Goal: Task Accomplishment & Management: Manage account settings

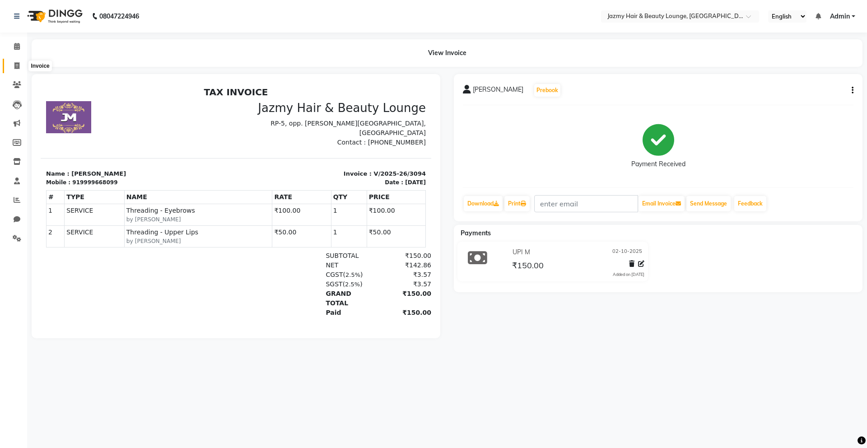
click at [17, 63] on icon at bounding box center [16, 65] width 5 height 7
select select "service"
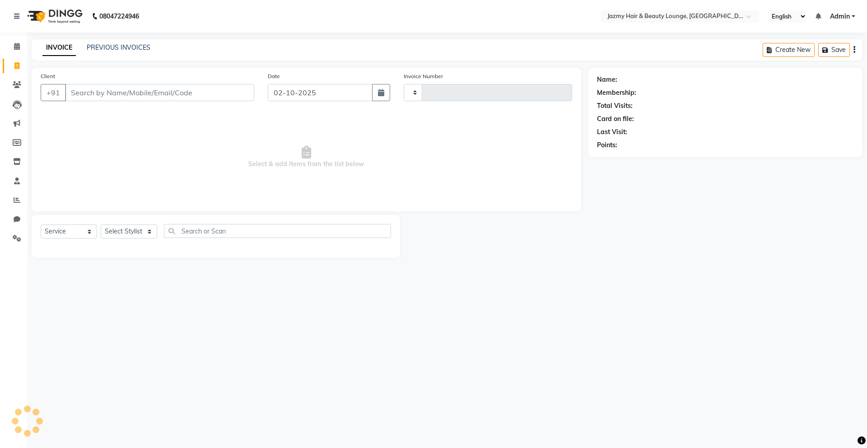
type input "3095"
select select "759"
click at [81, 89] on input "Client" at bounding box center [159, 92] width 189 height 17
type input "9811124360"
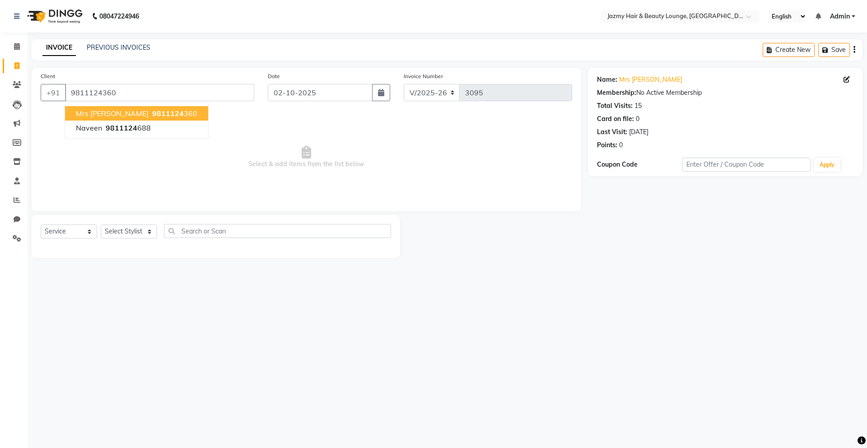
click at [93, 114] on span "Mrs Preeti" at bounding box center [112, 113] width 73 height 9
click at [146, 230] on select "Select Stylist AMIT ANIL ASHU BINDU BITTOO CHASHIKA CHESTHA DESRAJ GULFAM HARSH…" at bounding box center [129, 231] width 56 height 14
select select "12179"
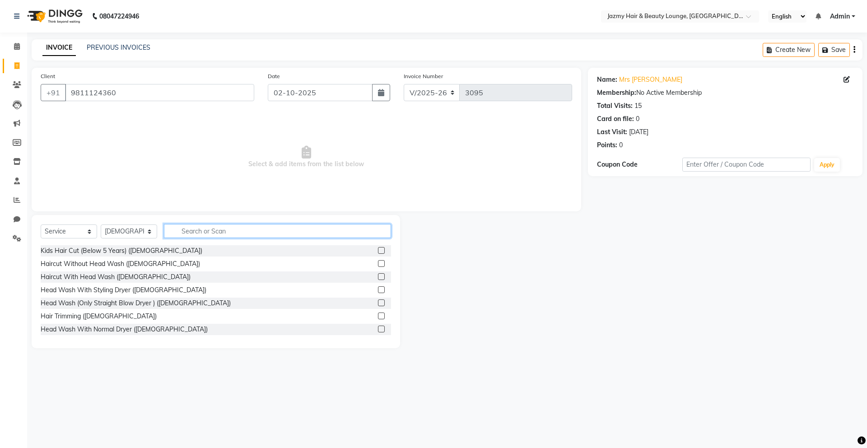
click at [185, 233] on input "text" at bounding box center [277, 231] width 227 height 14
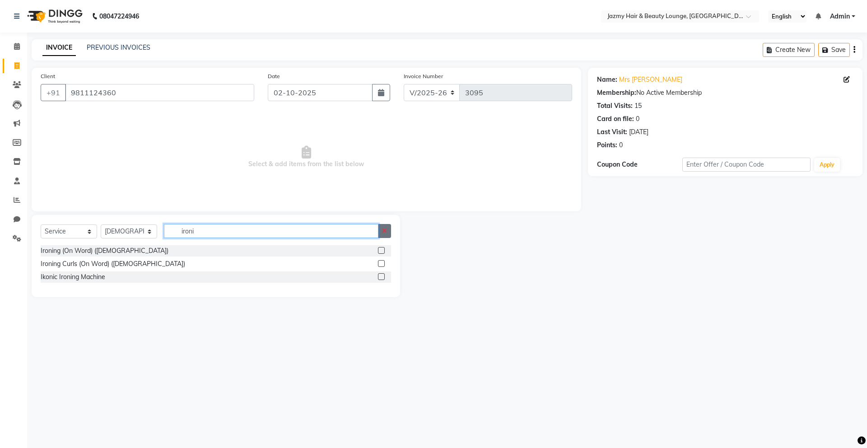
type input "ironi"
drag, startPoint x: 379, startPoint y: 227, endPoint x: 368, endPoint y: 247, distance: 23.5
click at [365, 249] on div "Select Service Product Membership Package Voucher Prepaid Gift Card Select Styl…" at bounding box center [216, 256] width 369 height 82
click at [381, 249] on label at bounding box center [381, 250] width 7 height 7
click at [381, 249] on input "checkbox" at bounding box center [381, 251] width 6 height 6
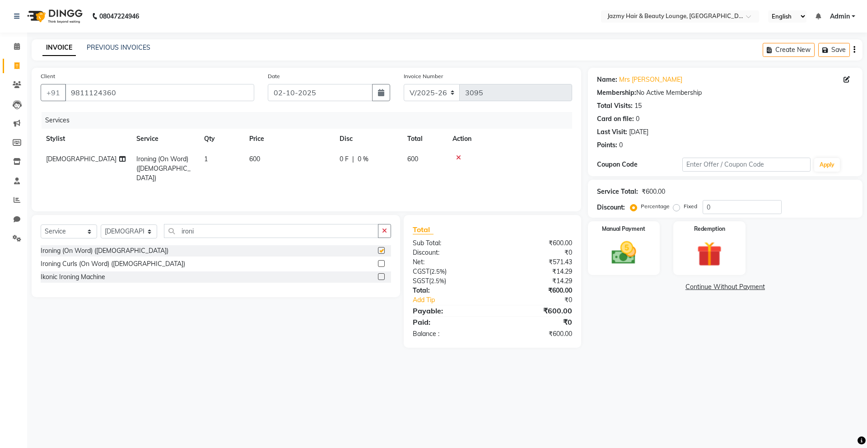
checkbox input "false"
click at [627, 250] on img at bounding box center [624, 253] width 42 height 30
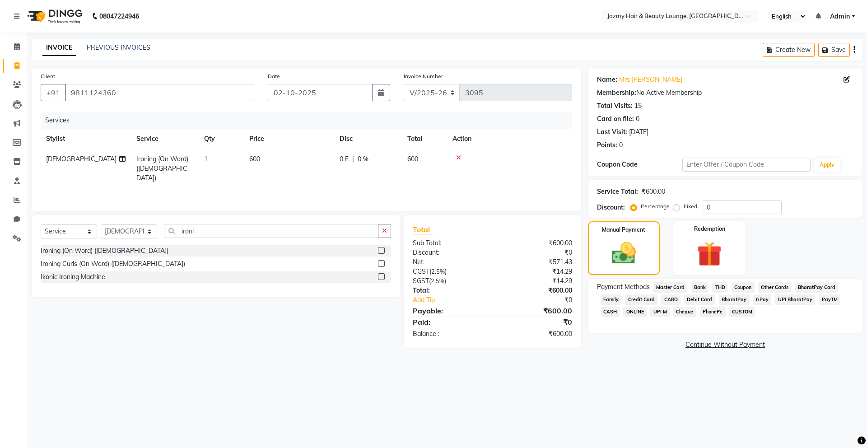
click at [614, 311] on span "CASH" at bounding box center [610, 312] width 19 height 10
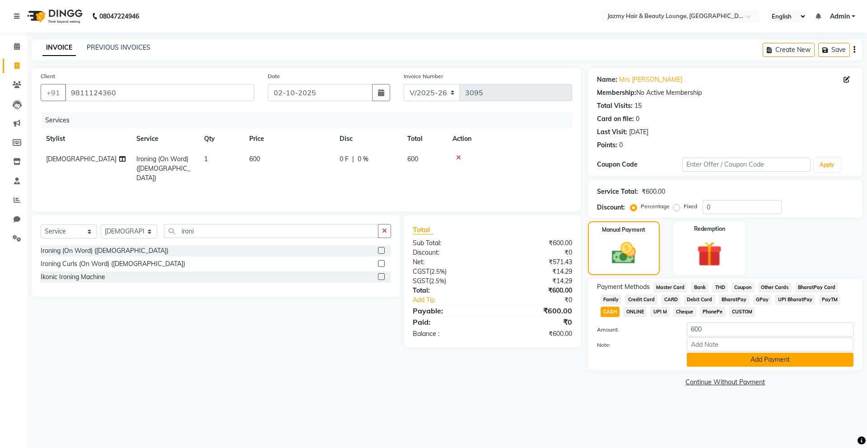
click at [739, 360] on button "Add Payment" at bounding box center [770, 360] width 167 height 14
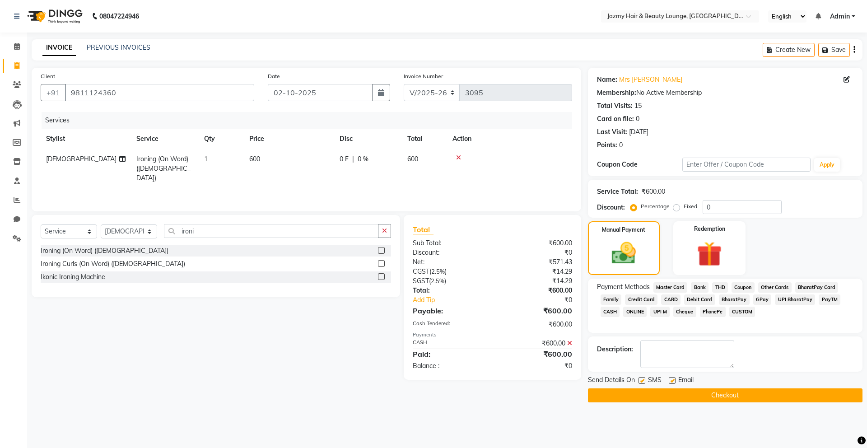
click at [733, 393] on button "Checkout" at bounding box center [725, 395] width 275 height 14
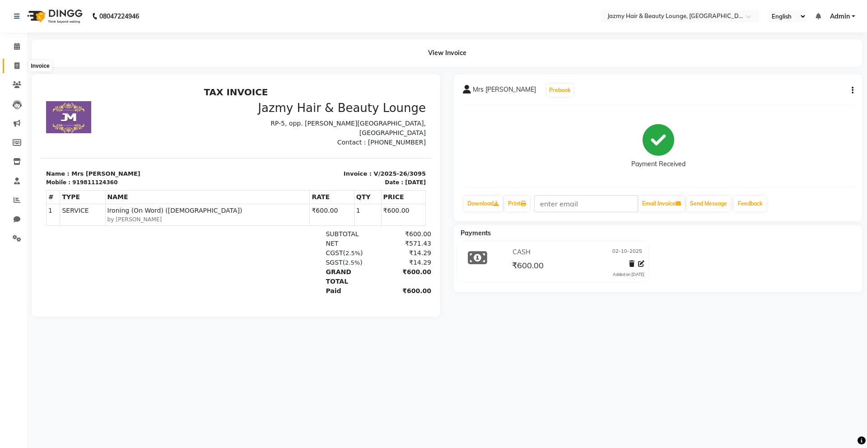
click at [14, 64] on icon at bounding box center [16, 65] width 5 height 7
select select "service"
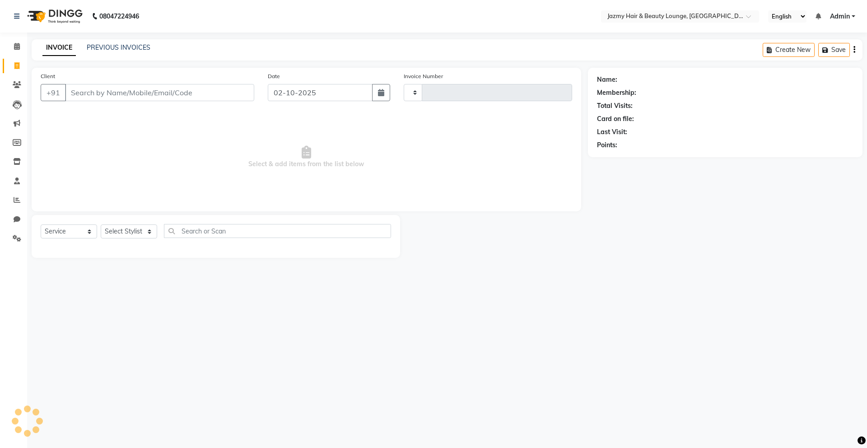
type input "3096"
select select "759"
click at [97, 93] on input "Client" at bounding box center [159, 92] width 189 height 17
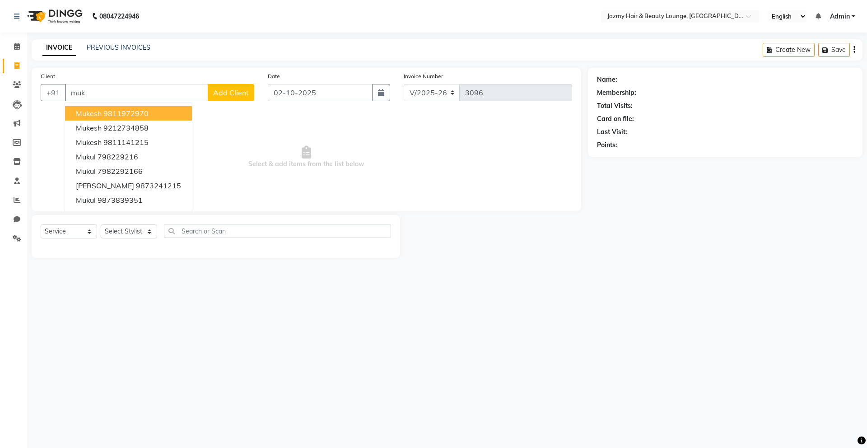
type input "muk"
click at [312, 299] on div "08047224946 Select Location × Jazmy Hair & Beauty Lounge, New Delhi English ENG…" at bounding box center [433, 224] width 867 height 448
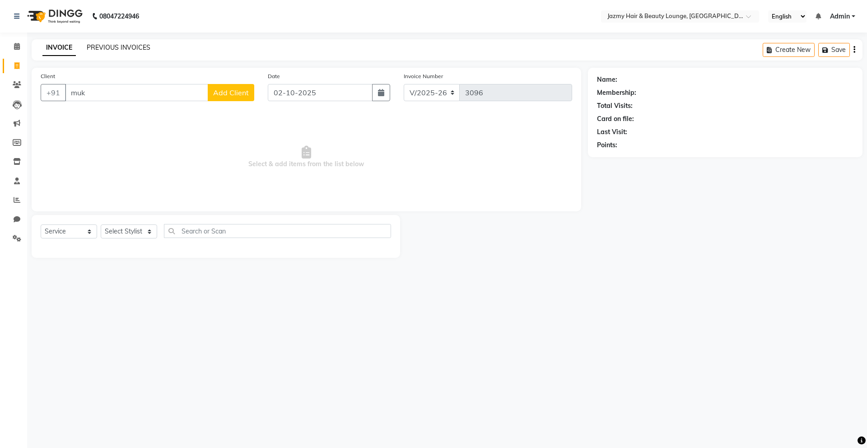
click at [137, 46] on link "PREVIOUS INVOICES" at bounding box center [119, 47] width 64 height 8
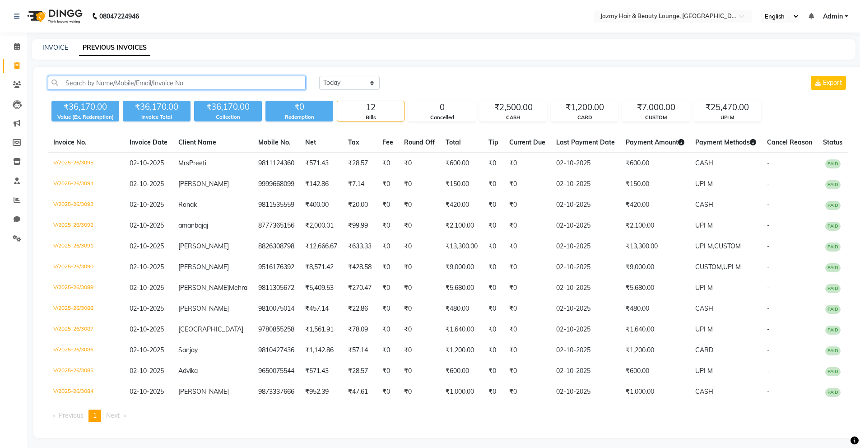
click at [211, 83] on input "text" at bounding box center [177, 83] width 258 height 14
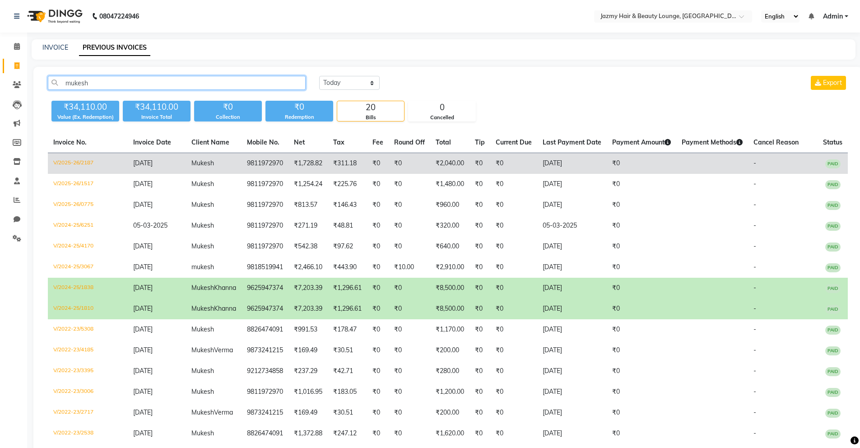
type input "mukesh"
click at [504, 160] on td "₹0" at bounding box center [513, 163] width 47 height 21
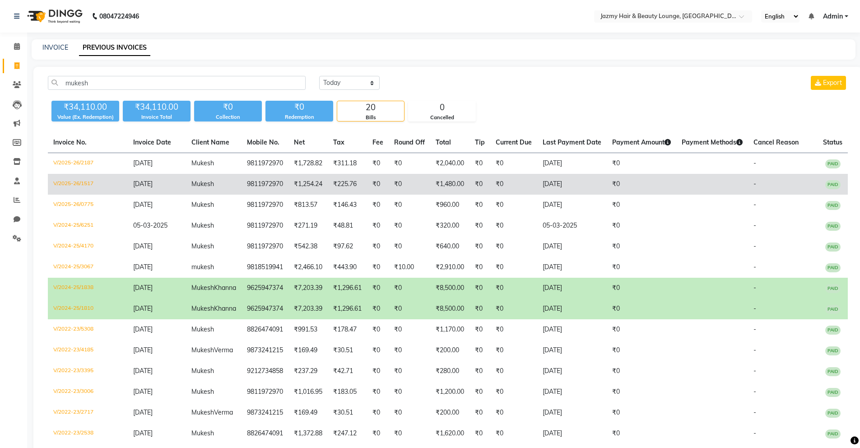
click at [262, 185] on td "9811972970" at bounding box center [265, 184] width 47 height 21
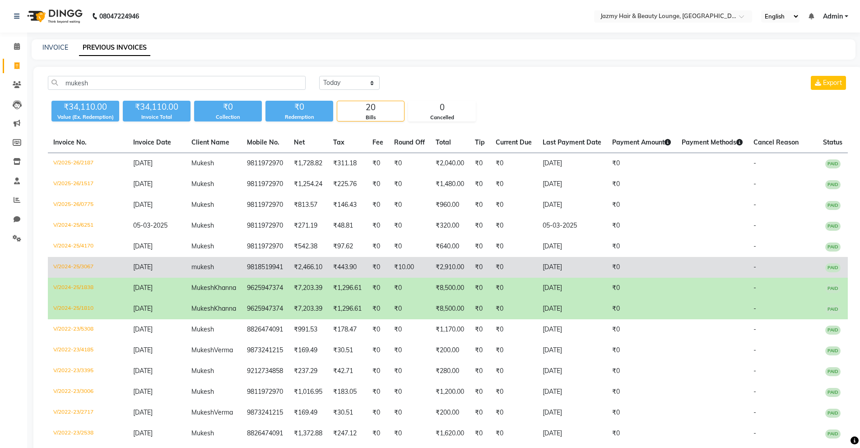
click at [227, 265] on td "mukesh" at bounding box center [214, 267] width 56 height 21
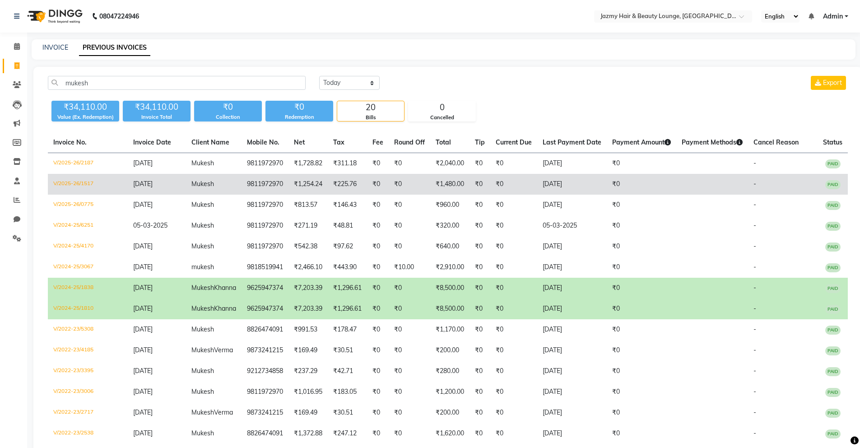
click at [272, 185] on td "9811972970" at bounding box center [265, 184] width 47 height 21
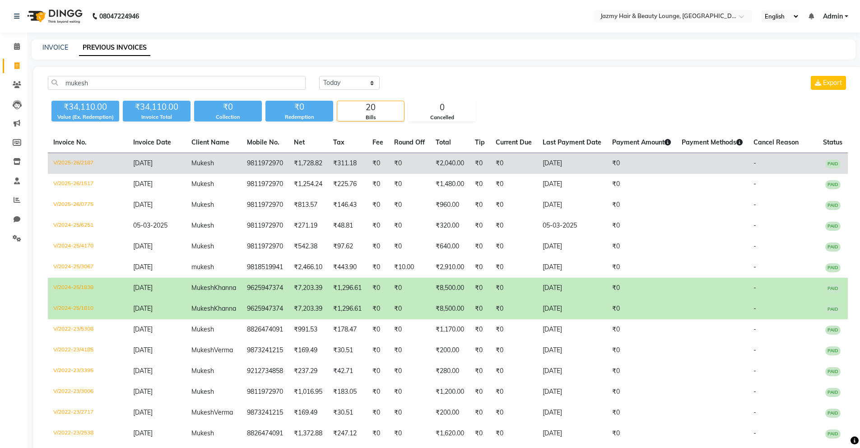
click at [289, 163] on td "₹1,728.82" at bounding box center [308, 163] width 39 height 21
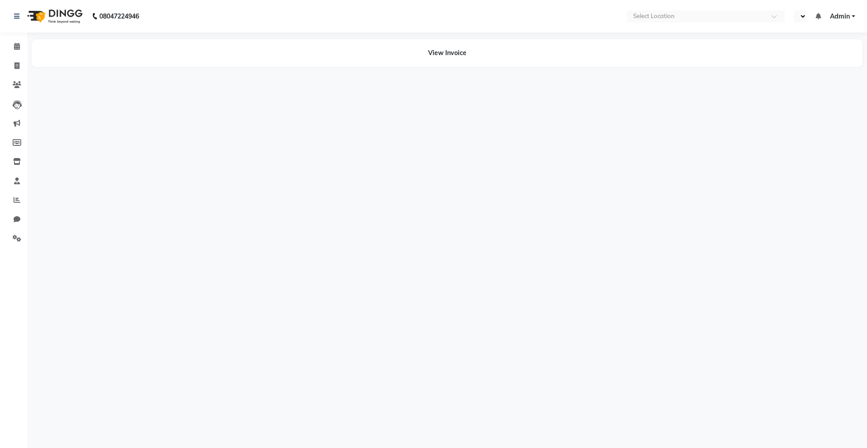
select select "en"
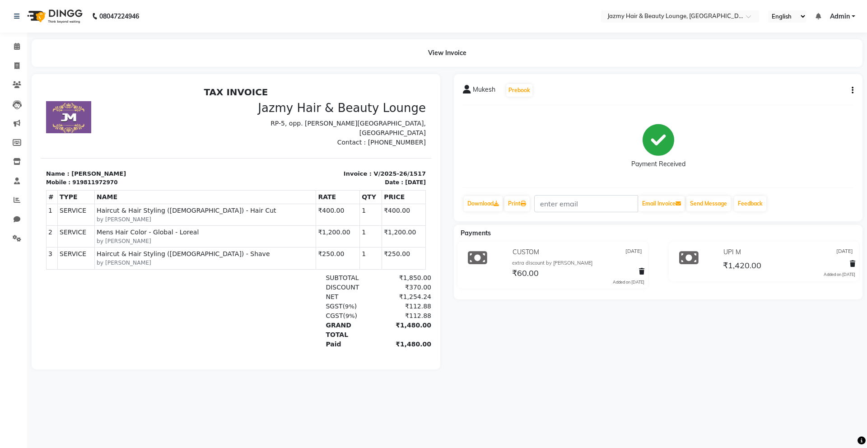
click at [558, 277] on div "₹60.00" at bounding box center [577, 273] width 134 height 12
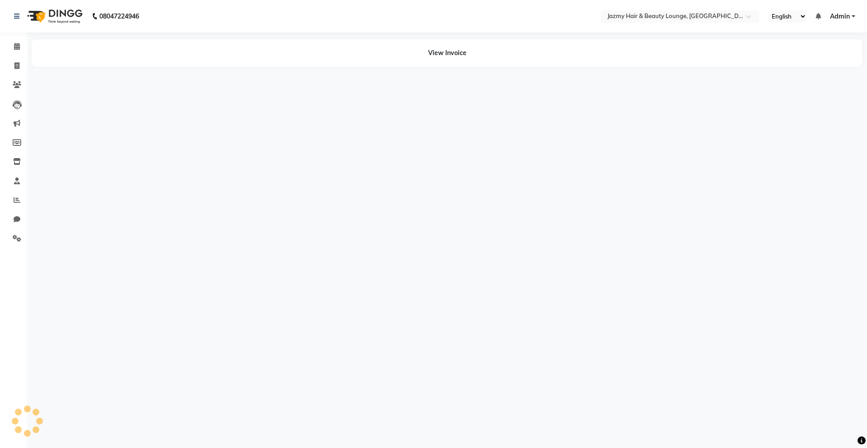
select select "en"
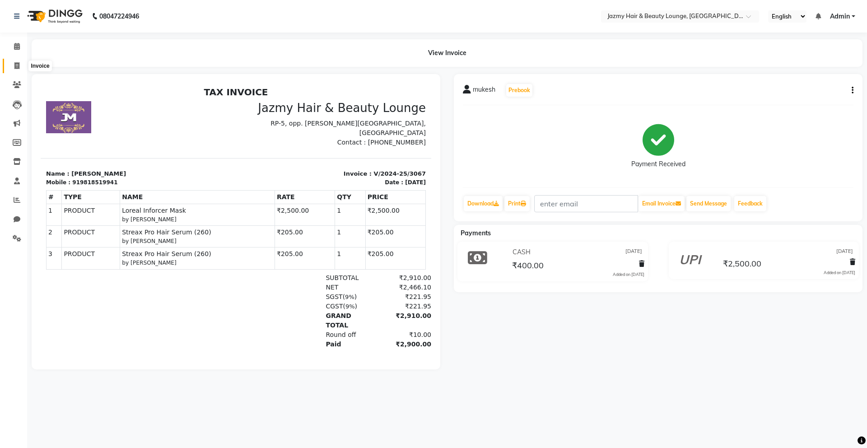
click at [18, 64] on icon at bounding box center [16, 65] width 5 height 7
select select "service"
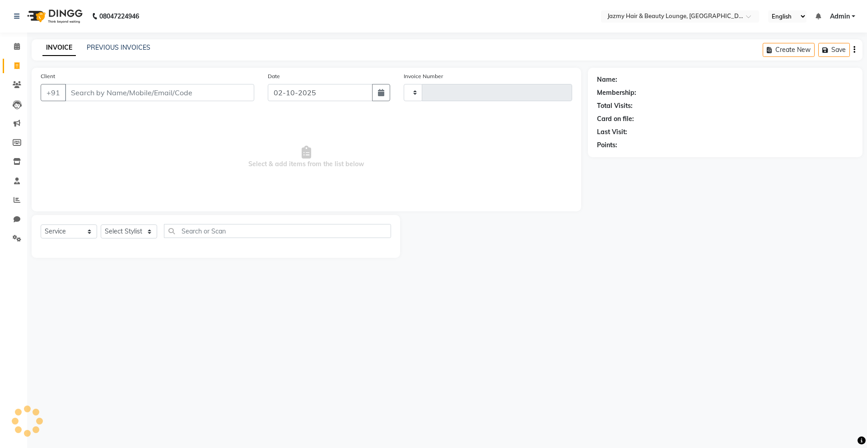
type input "3096"
select select "759"
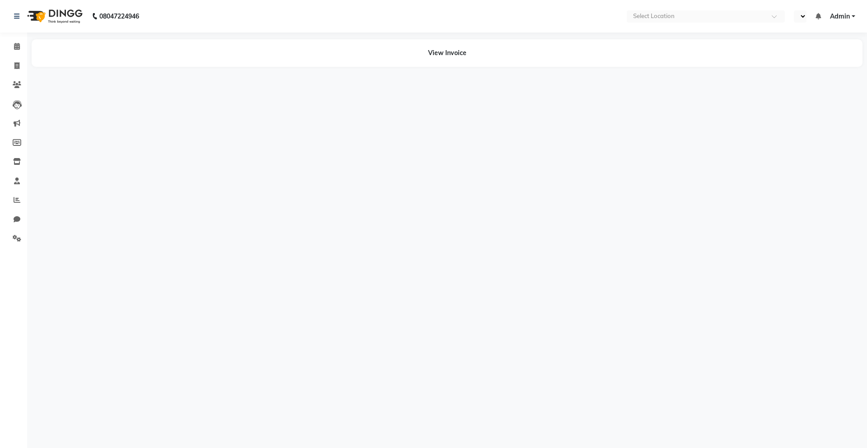
select select "en"
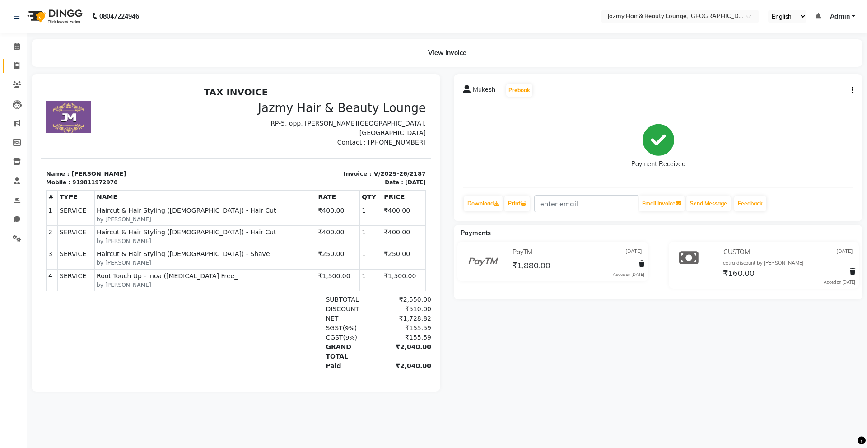
click at [18, 66] on icon at bounding box center [16, 65] width 5 height 7
select select "service"
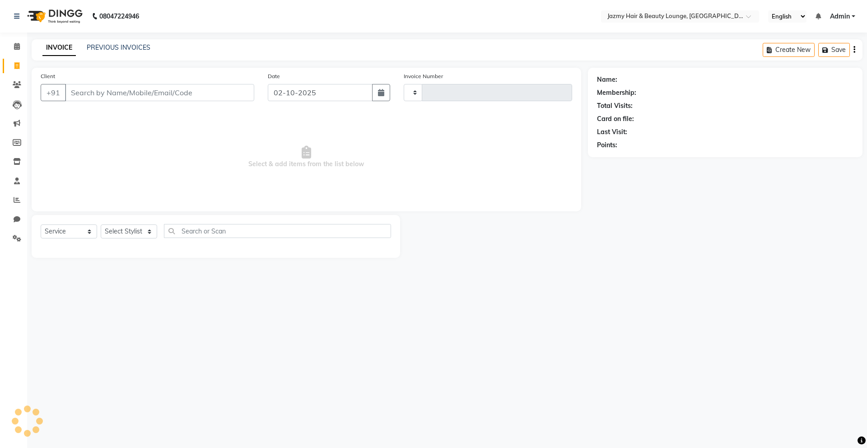
type input "3096"
select select "759"
click at [114, 94] on input "Client" at bounding box center [159, 92] width 189 height 17
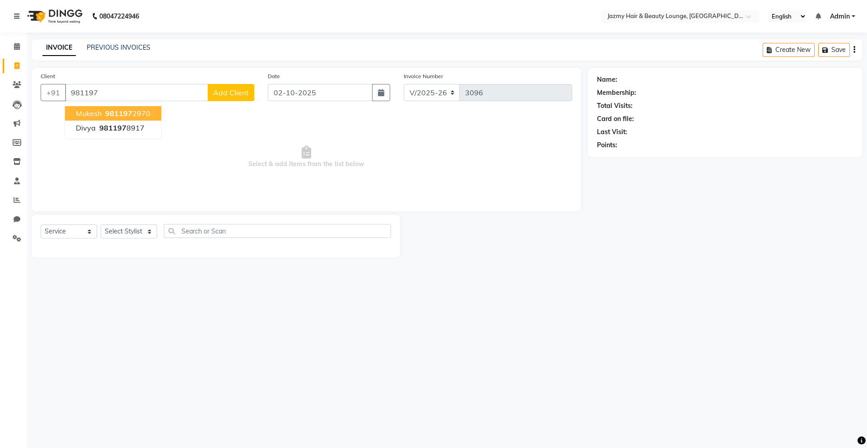
click at [144, 109] on ngb-highlight "981197 2970" at bounding box center [126, 113] width 47 height 9
type input "9811972970"
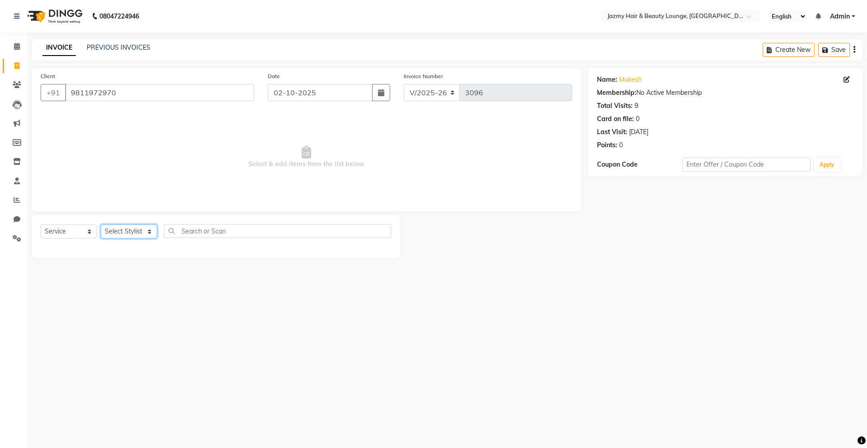
click at [153, 231] on select "Select Stylist AMIT [PERSON_NAME] [PERSON_NAME] CHASHIKA [PERSON_NAME] [PERSON_…" at bounding box center [129, 231] width 56 height 14
select select "46712"
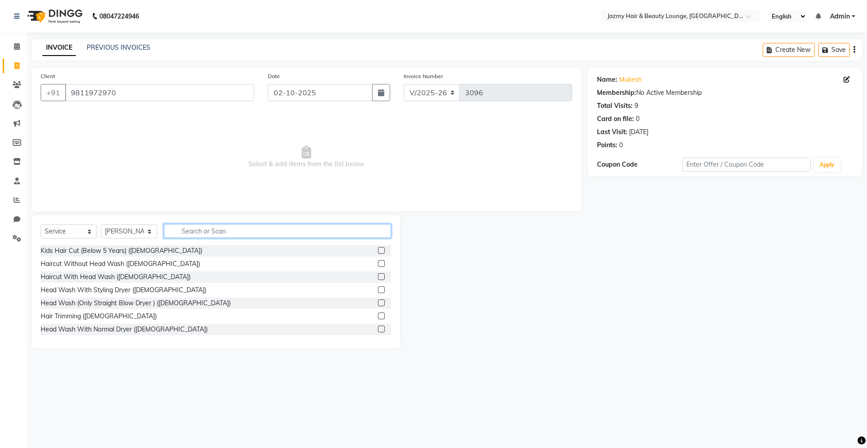
click at [189, 232] on input "text" at bounding box center [277, 231] width 227 height 14
click at [231, 230] on input "global [DEMOGRAPHIC_DATA]" at bounding box center [271, 231] width 215 height 14
type input "g"
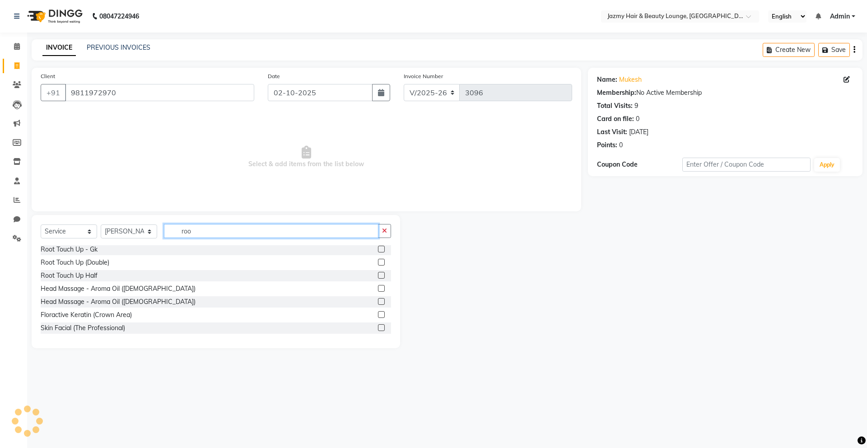
scroll to position [0, 0]
type input "r"
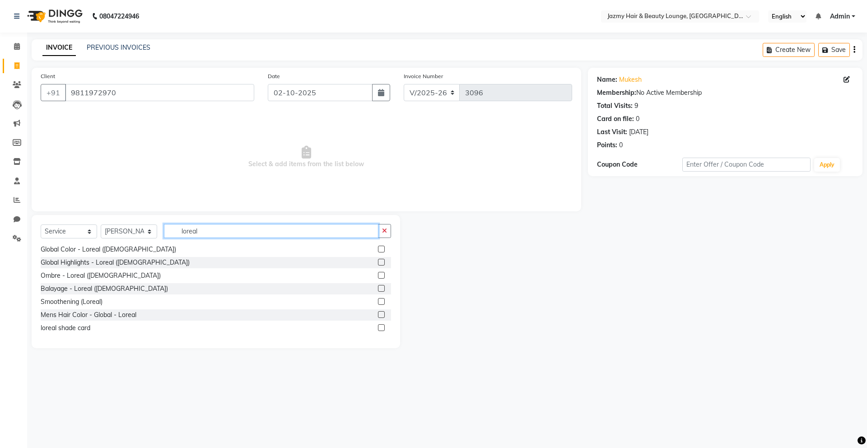
type input "loreal"
click at [378, 317] on label at bounding box center [381, 314] width 7 height 7
click at [378, 317] on input "checkbox" at bounding box center [381, 315] width 6 height 6
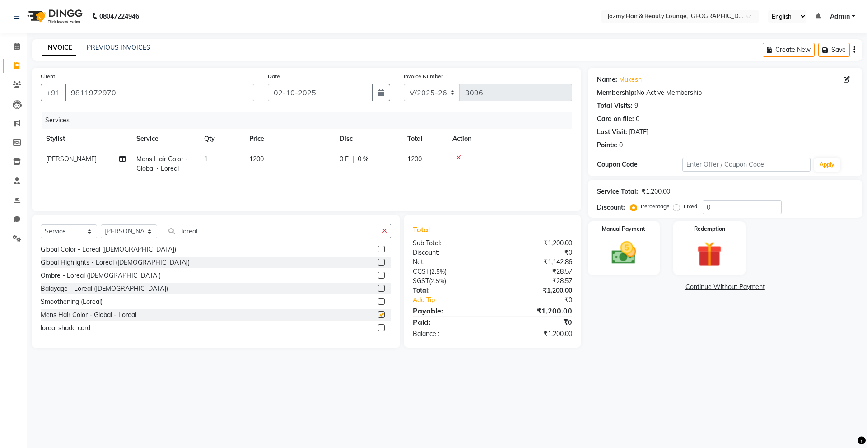
checkbox input "false"
click at [205, 234] on input "loreal" at bounding box center [271, 231] width 215 height 14
type input "l"
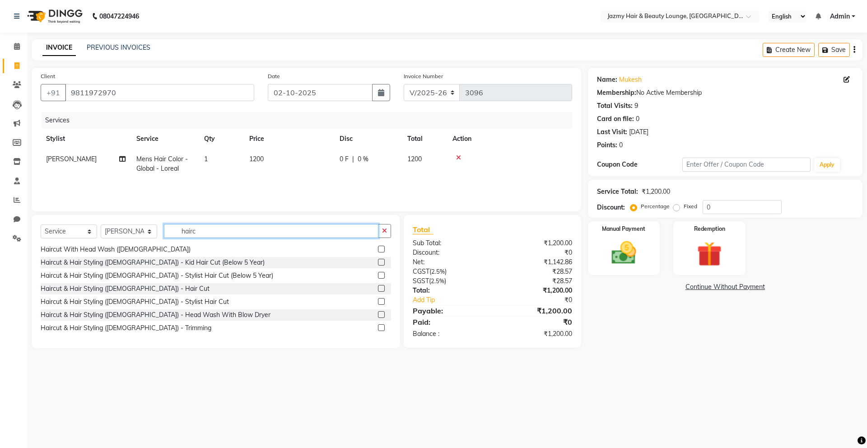
scroll to position [1, 0]
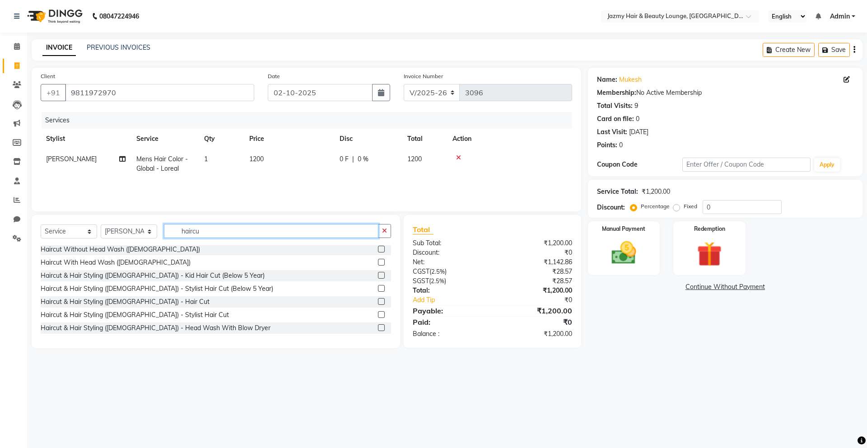
type input "haircu"
click at [378, 301] on label at bounding box center [381, 301] width 7 height 7
click at [378, 301] on input "checkbox" at bounding box center [381, 302] width 6 height 6
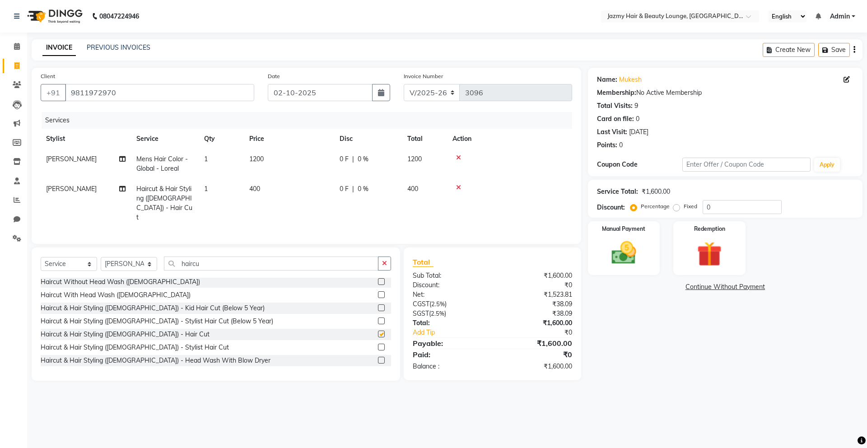
checkbox input "false"
click at [225, 258] on input "haircu" at bounding box center [271, 264] width 215 height 14
type input "h"
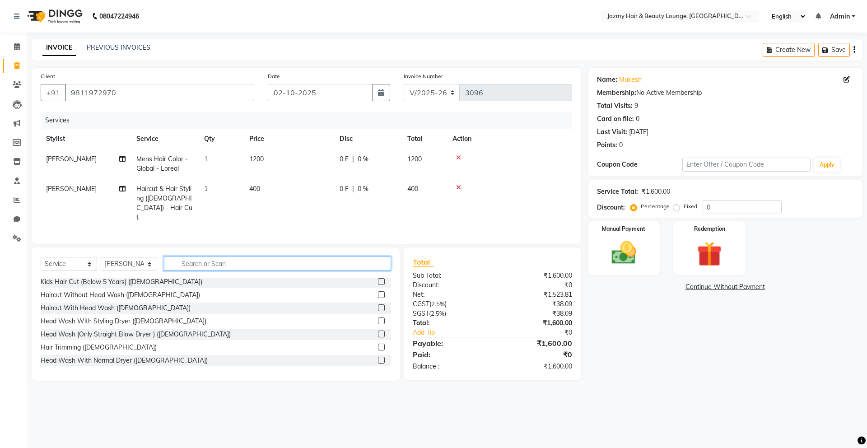
scroll to position [14, 0]
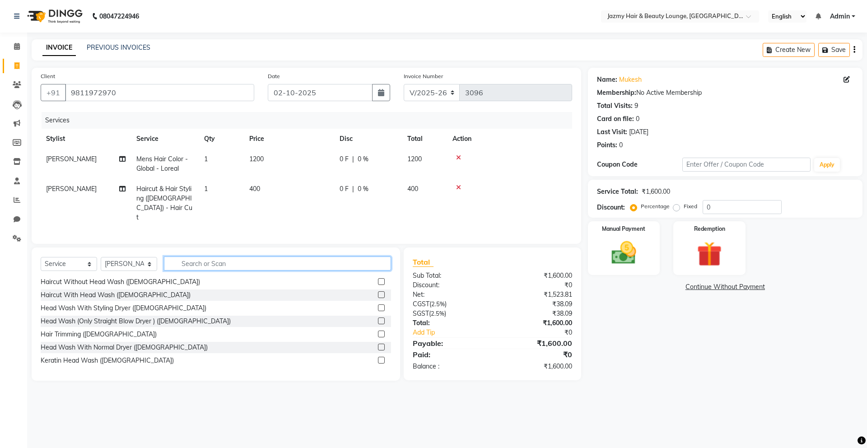
type input "b"
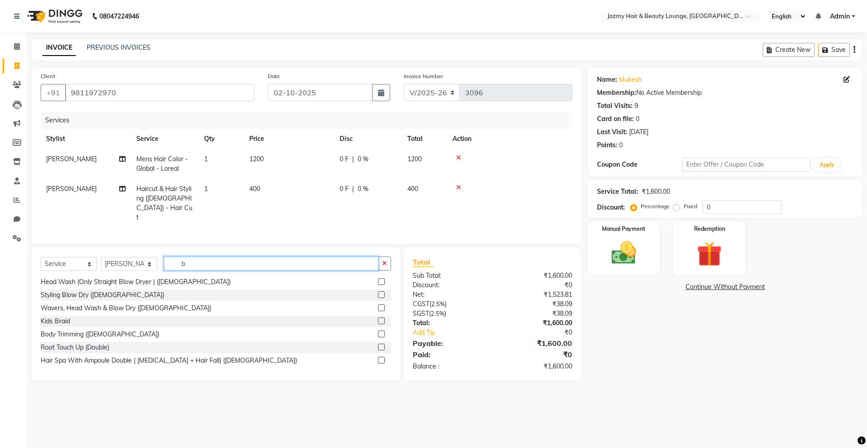
scroll to position [0, 0]
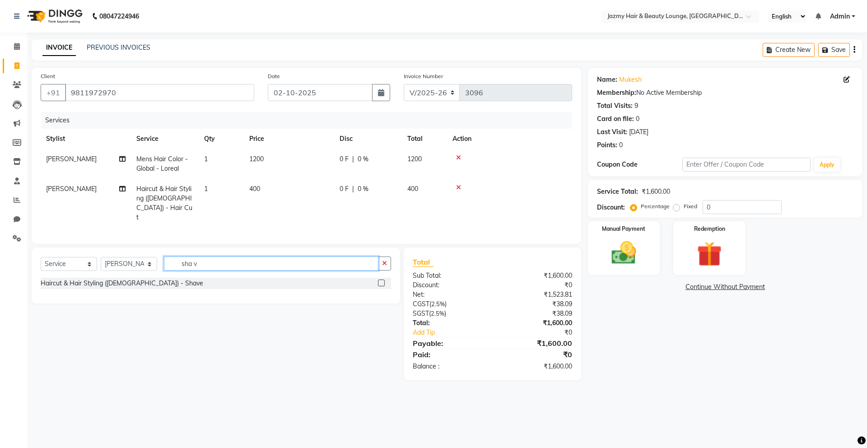
type input "sha v"
click at [379, 280] on label at bounding box center [381, 283] width 7 height 7
click at [379, 280] on input "checkbox" at bounding box center [381, 283] width 6 height 6
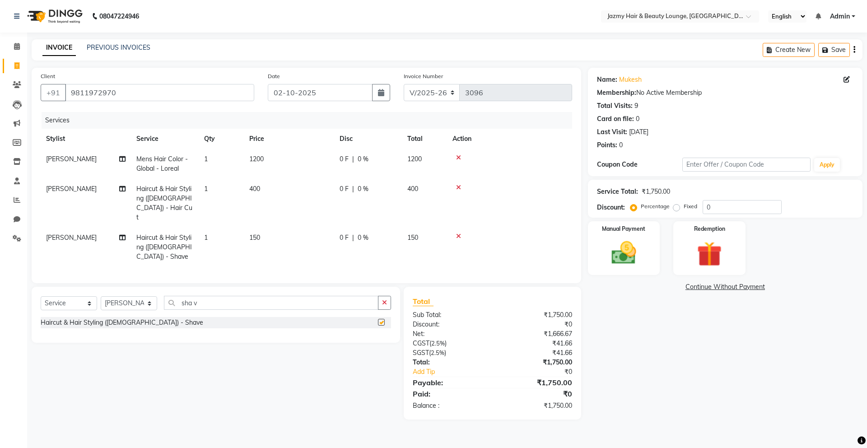
checkbox input "false"
click at [267, 228] on td "150" at bounding box center [289, 247] width 90 height 39
select select "46712"
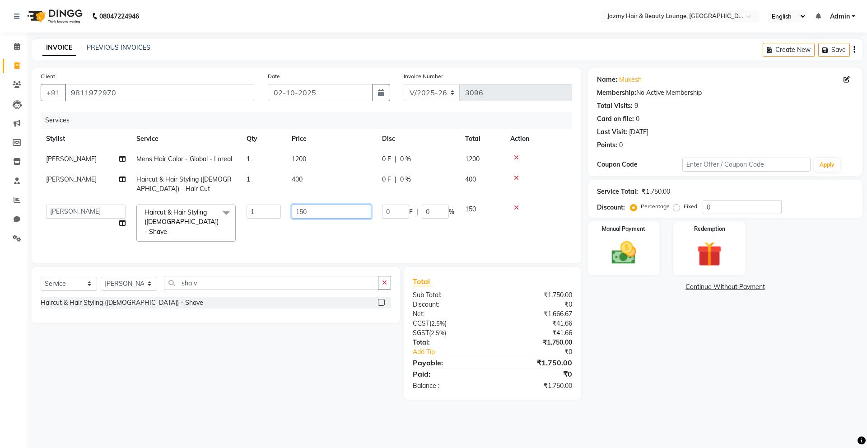
click at [299, 212] on input "150" at bounding box center [331, 212] width 79 height 14
type input "250"
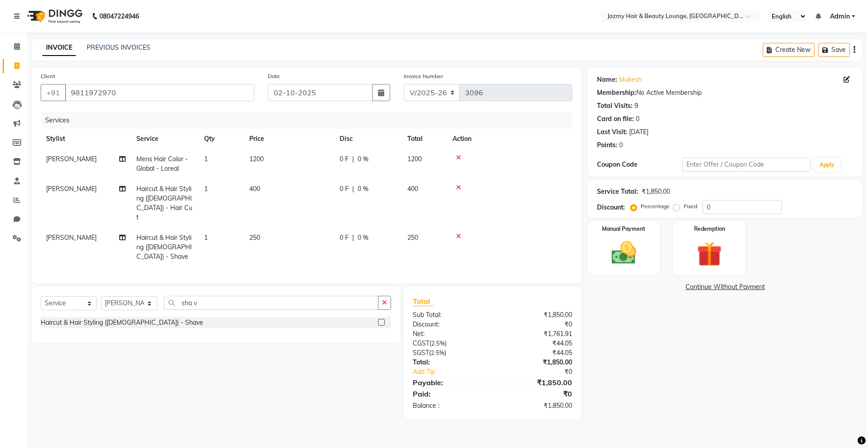
click at [340, 350] on div "Select Service Product Membership Package Voucher Prepaid Gift Card Select Styl…" at bounding box center [212, 353] width 375 height 133
click at [704, 206] on input "0" at bounding box center [742, 207] width 79 height 14
type input "20"
click at [637, 258] on img at bounding box center [624, 253] width 42 height 30
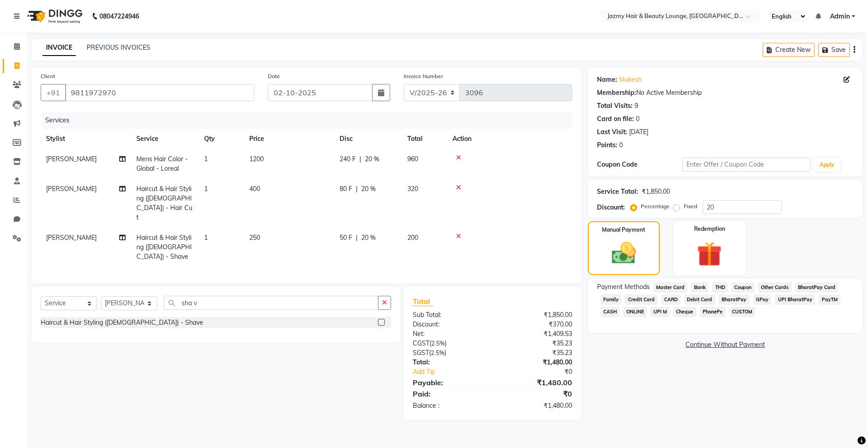
click at [831, 299] on span "PayTM" at bounding box center [830, 299] width 22 height 10
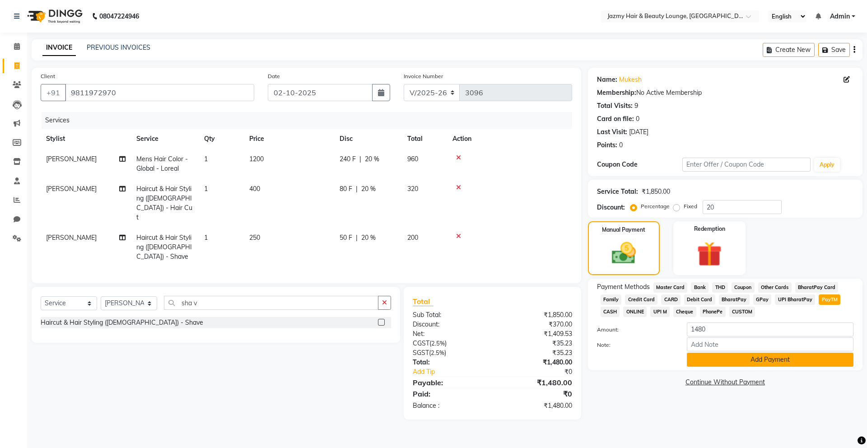
click at [766, 360] on button "Add Payment" at bounding box center [770, 360] width 167 height 14
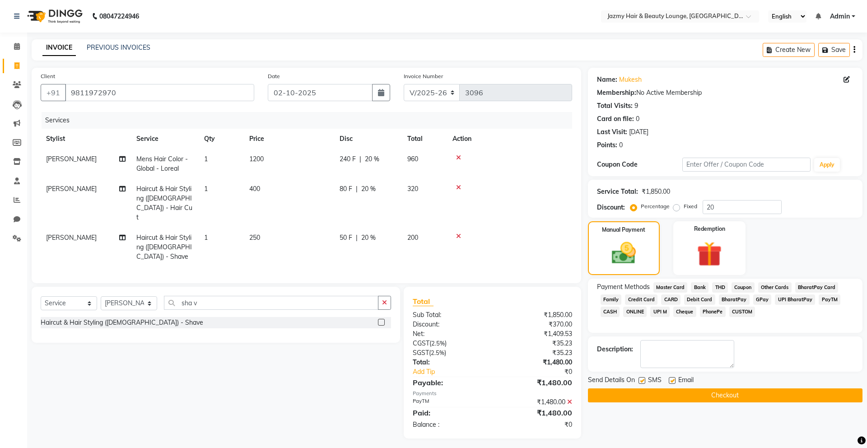
click at [767, 394] on button "Checkout" at bounding box center [725, 395] width 275 height 14
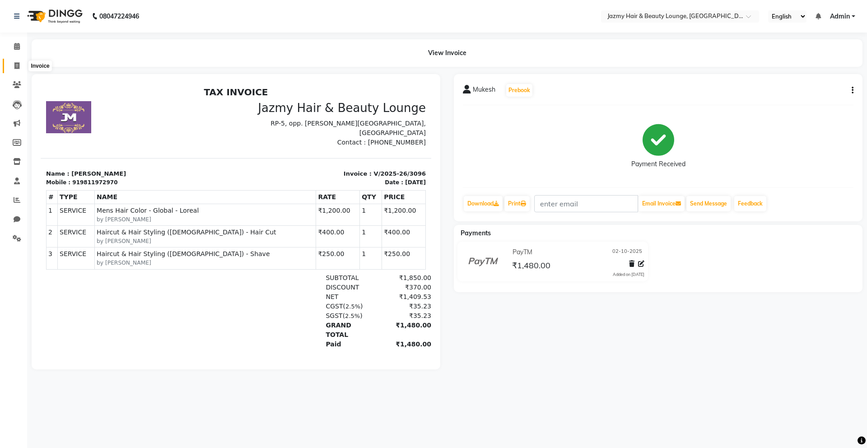
click at [14, 66] on icon at bounding box center [16, 65] width 5 height 7
select select "759"
select select "service"
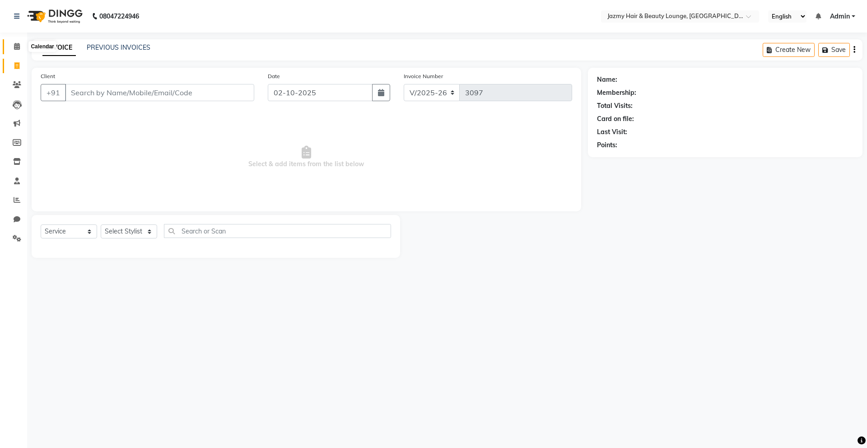
click at [18, 47] on icon at bounding box center [17, 46] width 6 height 7
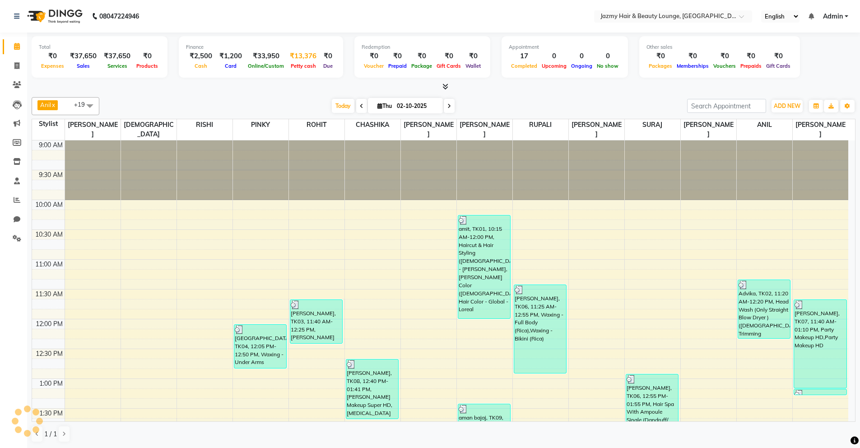
click at [294, 56] on div "₹13,376" at bounding box center [303, 56] width 34 height 10
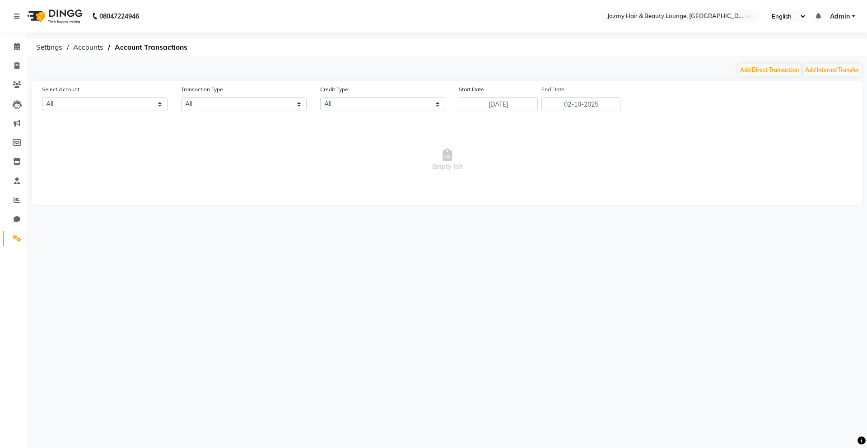
select select "2354"
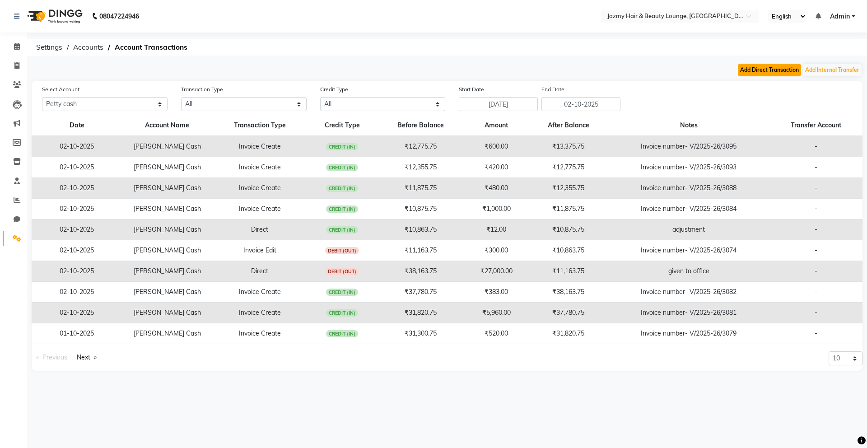
click at [764, 68] on button "Add Direct Transaction" at bounding box center [769, 70] width 63 height 13
select select "direct"
select select "2354"
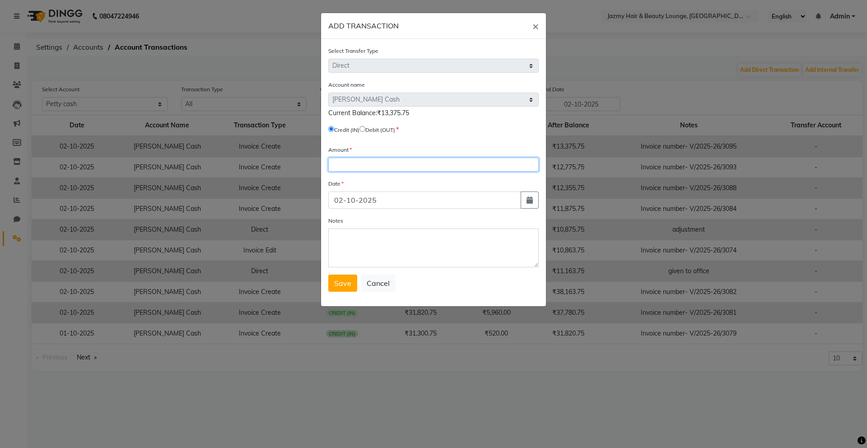
click at [352, 167] on input "number" at bounding box center [433, 165] width 210 height 14
type input "10000"
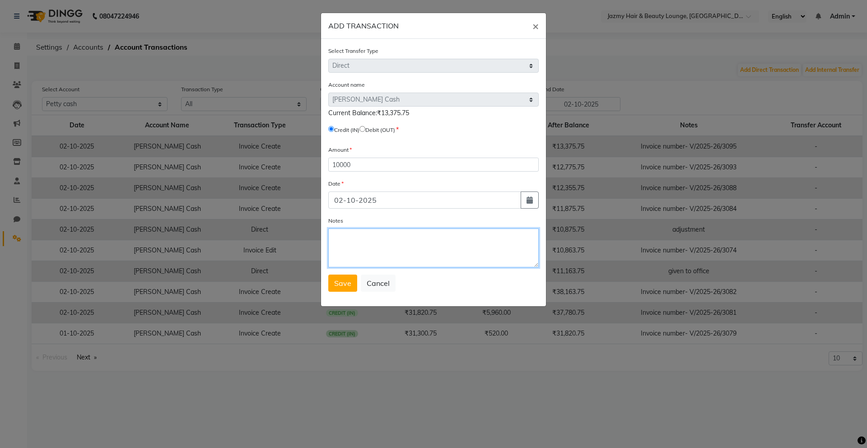
click at [376, 247] on textarea "Notes" at bounding box center [433, 248] width 210 height 39
type textarea "ongo toupup( ongo no96 )"
click at [343, 284] on span "Save" at bounding box center [342, 283] width 17 height 9
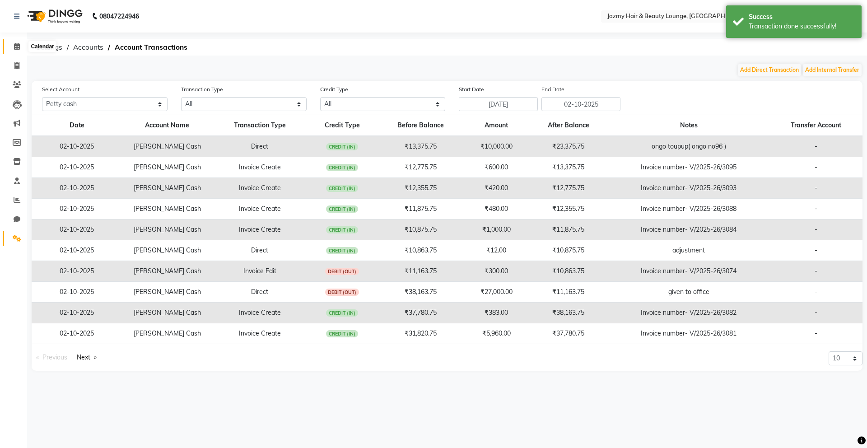
click at [18, 48] on icon at bounding box center [17, 46] width 6 height 7
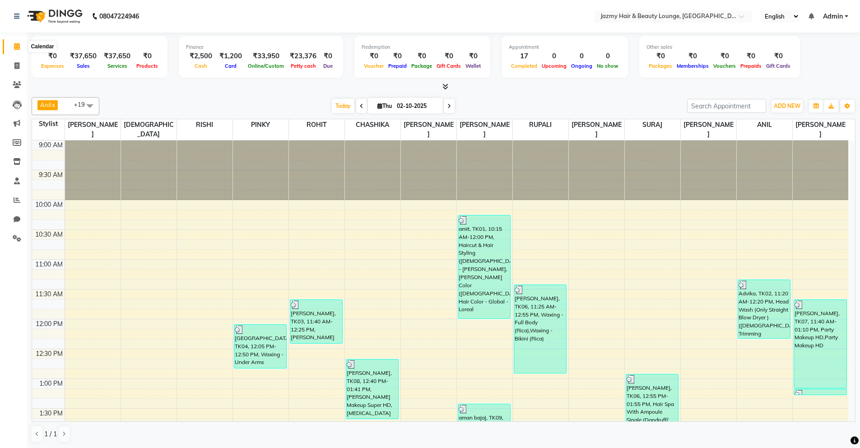
click at [17, 47] on icon at bounding box center [17, 46] width 6 height 7
click at [19, 68] on icon at bounding box center [16, 65] width 5 height 7
select select "service"
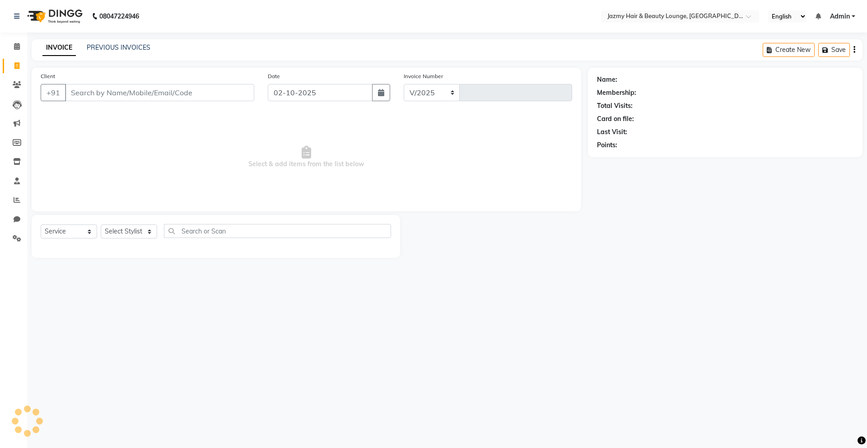
select select "759"
type input "3097"
click at [131, 48] on link "PREVIOUS INVOICES" at bounding box center [119, 47] width 64 height 8
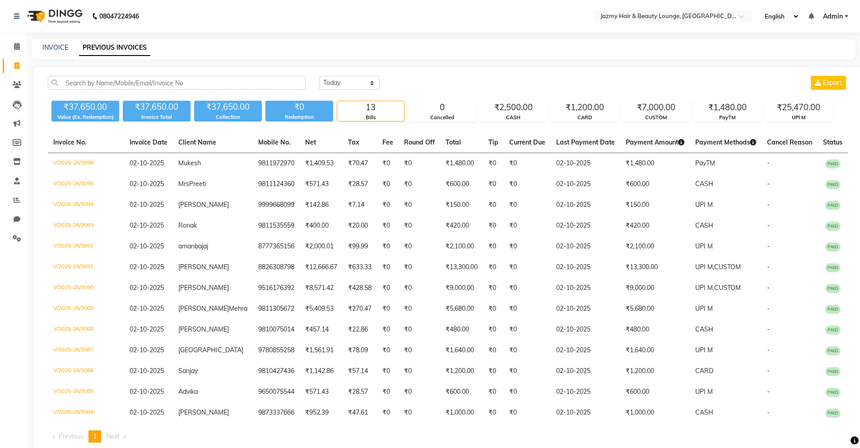
scroll to position [33, 0]
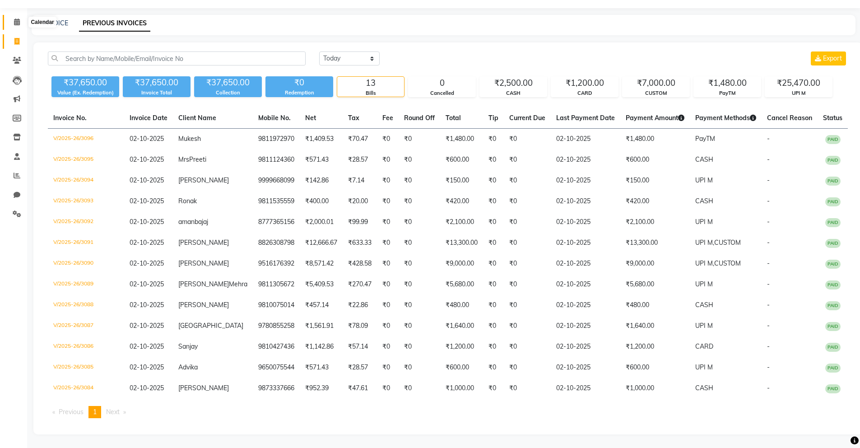
click at [17, 19] on icon at bounding box center [17, 22] width 6 height 7
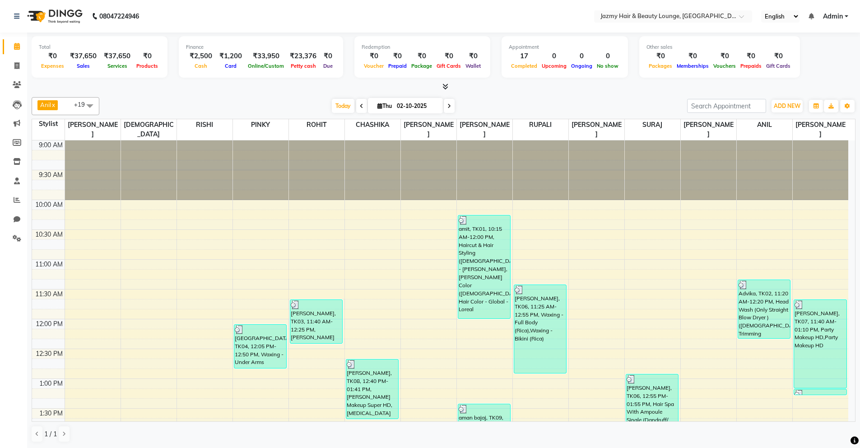
click at [74, 169] on div at bounding box center [93, 170] width 56 height 60
click at [17, 65] on icon at bounding box center [16, 65] width 5 height 7
select select "service"
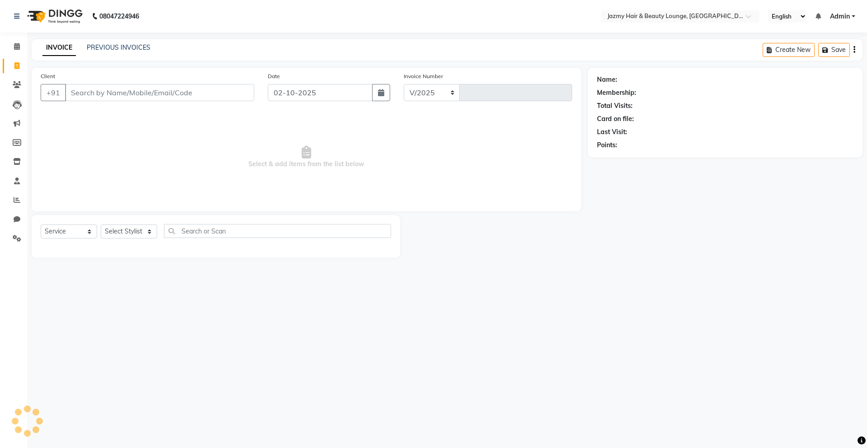
select select "759"
type input "3097"
click at [120, 100] on input "Client" at bounding box center [159, 92] width 189 height 17
click at [124, 92] on input "Client" at bounding box center [159, 92] width 189 height 17
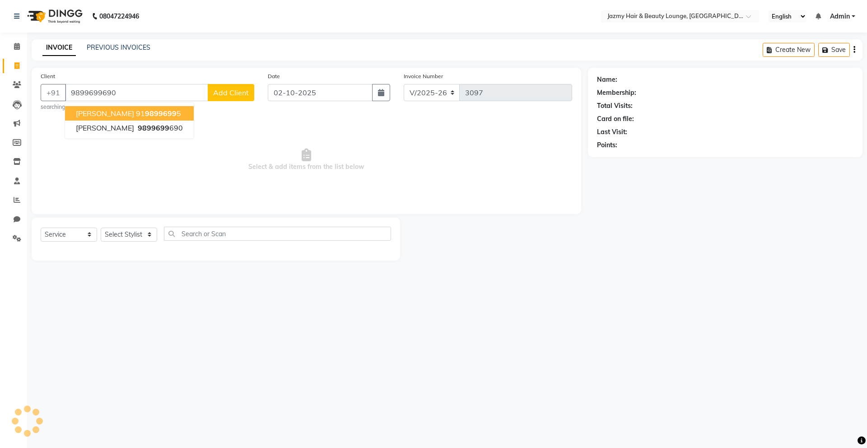
type input "9899699690"
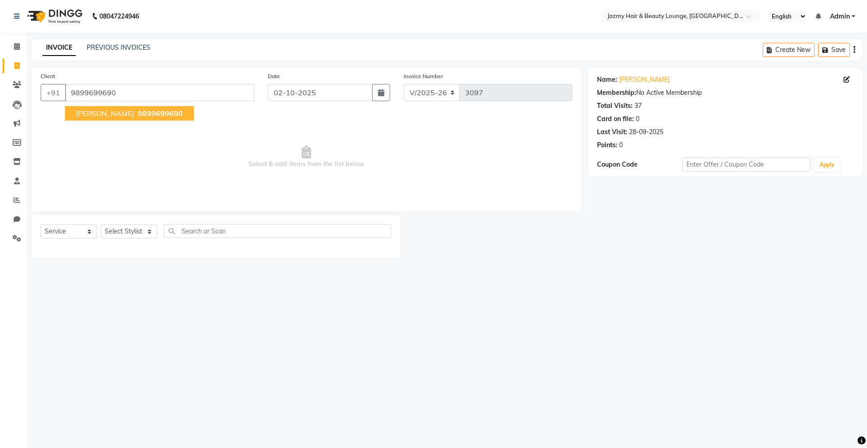
click at [81, 116] on span "[PERSON_NAME]" at bounding box center [105, 113] width 58 height 9
click at [147, 231] on select "Select Stylist AMIT [PERSON_NAME] [PERSON_NAME] CHASHIKA [PERSON_NAME] [PERSON_…" at bounding box center [129, 231] width 56 height 14
select select "44181"
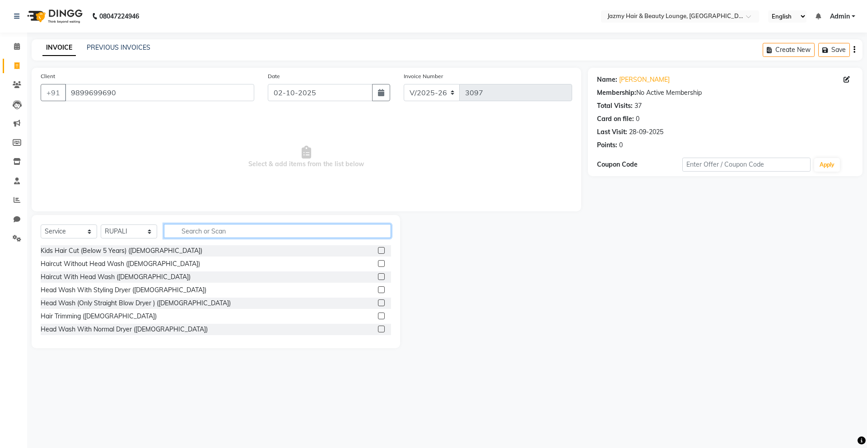
click at [182, 229] on input "text" at bounding box center [277, 231] width 227 height 14
type input "t"
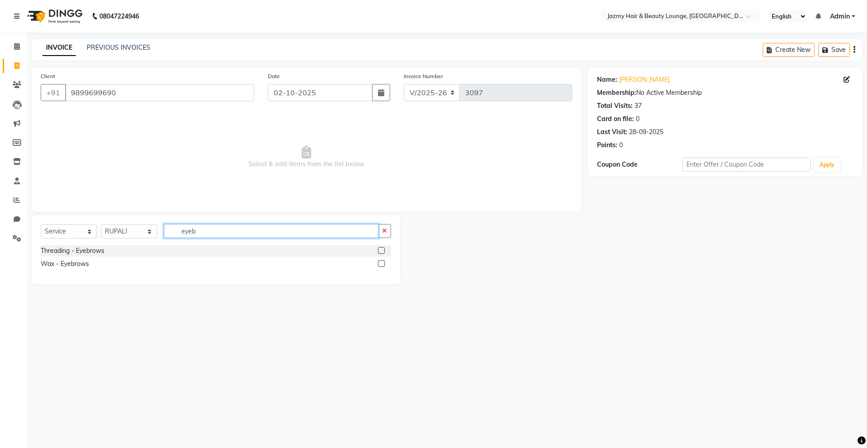
type input "eyeb"
click at [383, 249] on label at bounding box center [381, 250] width 7 height 7
click at [383, 249] on input "checkbox" at bounding box center [381, 251] width 6 height 6
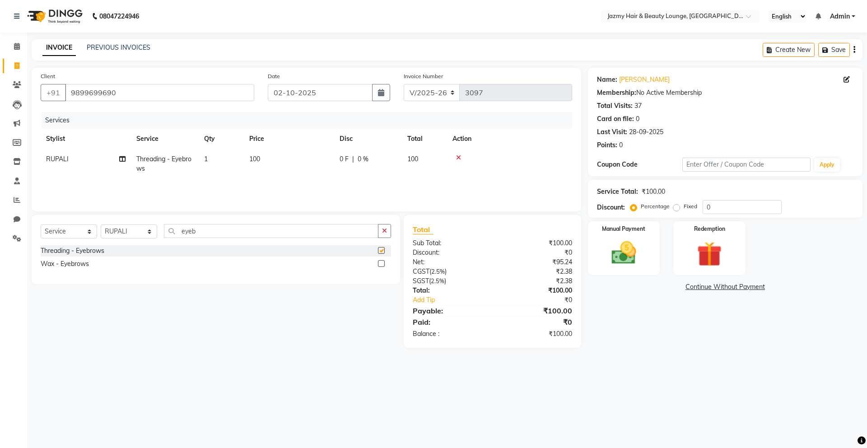
checkbox input "false"
click at [217, 234] on input "eyeb" at bounding box center [271, 231] width 215 height 14
type input "e"
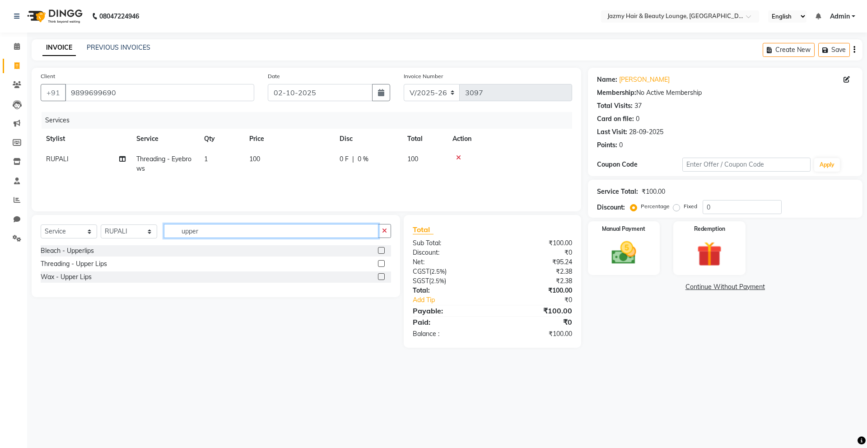
type input "upper"
click at [380, 275] on label at bounding box center [381, 276] width 7 height 7
click at [380, 275] on input "checkbox" at bounding box center [381, 277] width 6 height 6
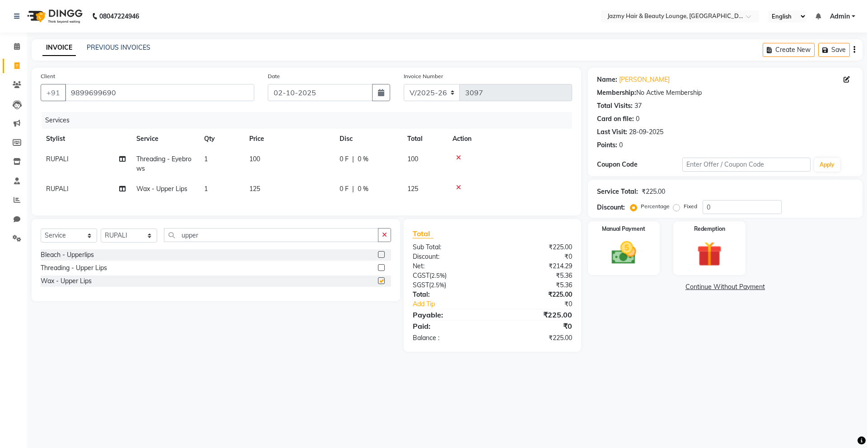
checkbox input "false"
click at [217, 242] on input "upper" at bounding box center [271, 235] width 215 height 14
type input "u"
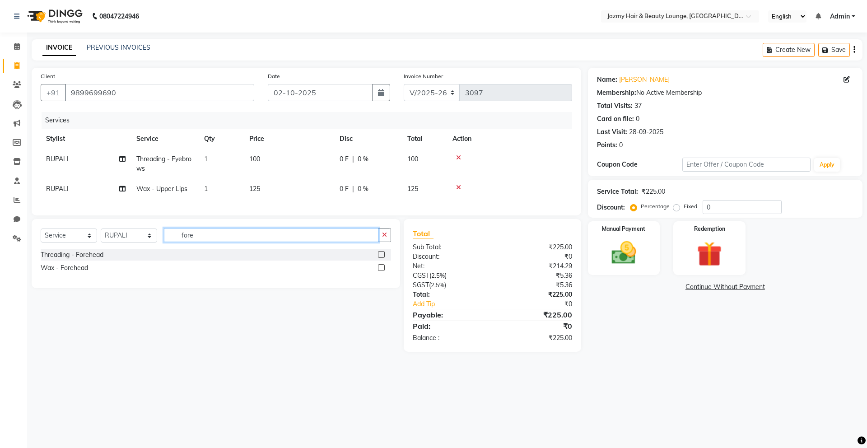
type input "fore"
click at [381, 271] on label at bounding box center [381, 267] width 7 height 7
click at [381, 271] on input "checkbox" at bounding box center [381, 268] width 6 height 6
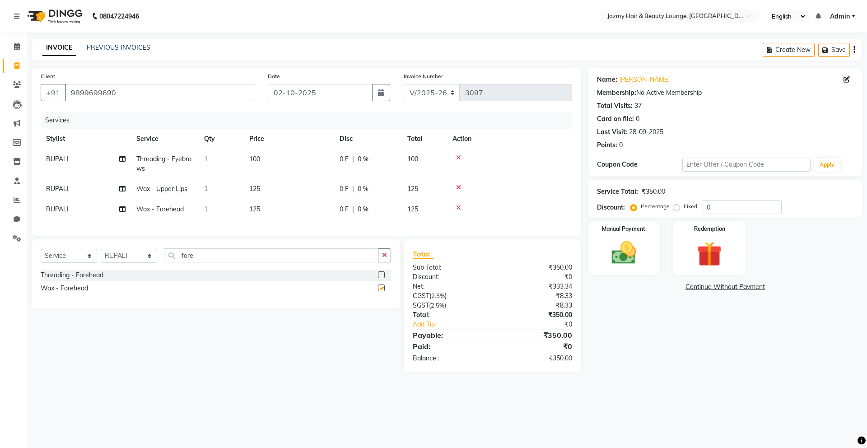
checkbox input "false"
click at [309, 372] on div "Select Service Product Membership Package Voucher Prepaid Gift Card Select Styl…" at bounding box center [212, 305] width 375 height 133
click at [367, 188] on span "0 %" at bounding box center [363, 188] width 11 height 9
select select "44181"
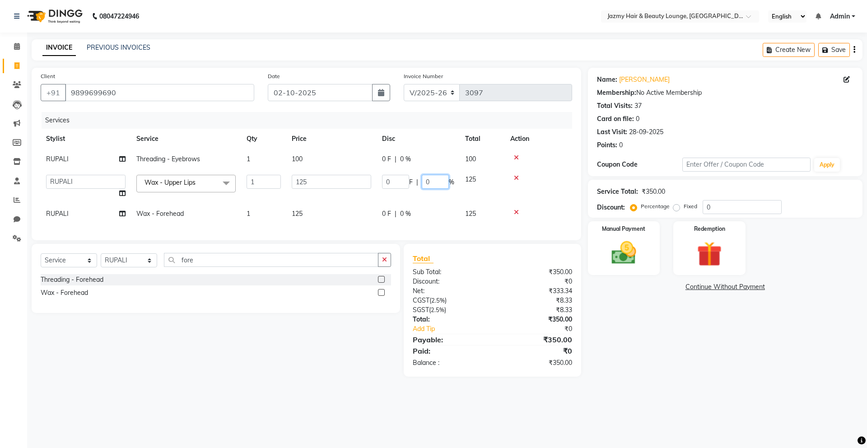
click at [424, 182] on input "0" at bounding box center [435, 182] width 27 height 14
type input "20"
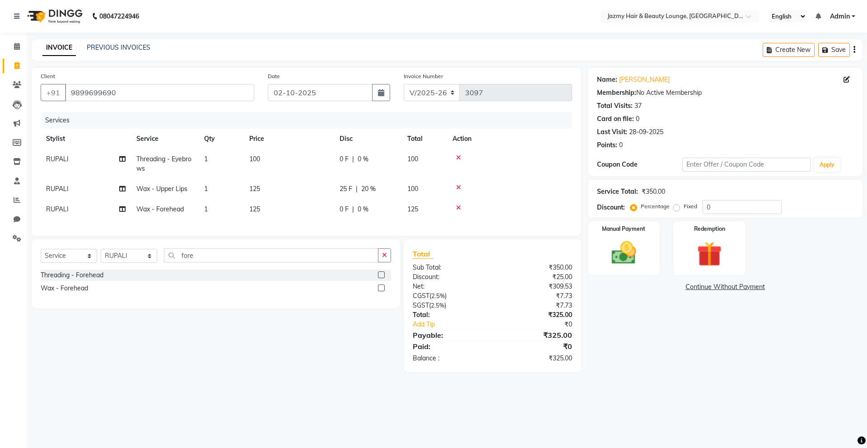
click at [431, 219] on tr "[PERSON_NAME] Wax - Forehead 1 125 0 F | 0 % 125" at bounding box center [307, 209] width 532 height 20
click at [354, 209] on div "0 F | 0 %" at bounding box center [368, 209] width 57 height 9
select select "44181"
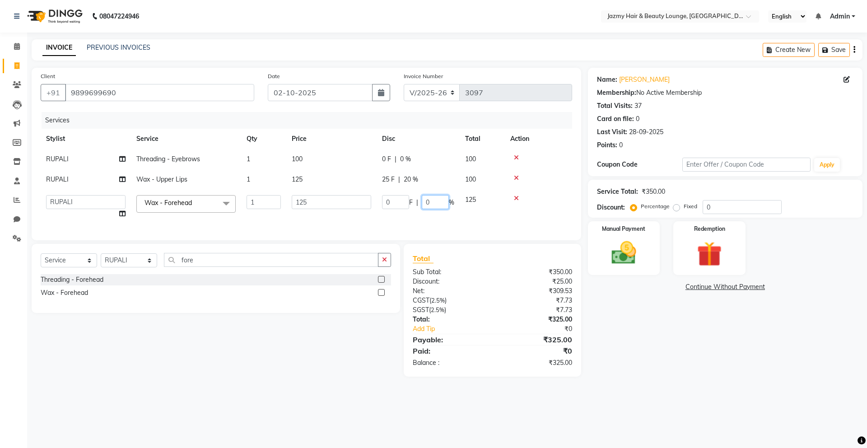
click at [423, 202] on input "0" at bounding box center [435, 202] width 27 height 14
type input "20"
click at [351, 355] on div "Select Service Product Membership Package Voucher Prepaid Gift Card Select Styl…" at bounding box center [212, 310] width 375 height 133
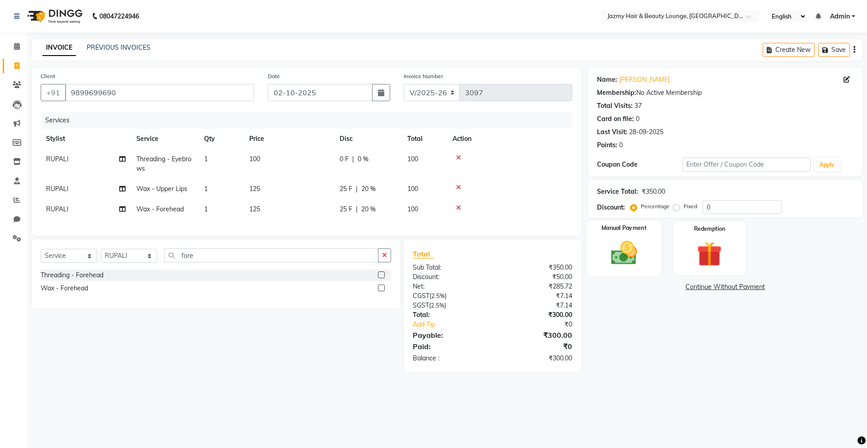
click at [641, 246] on img at bounding box center [624, 253] width 42 height 30
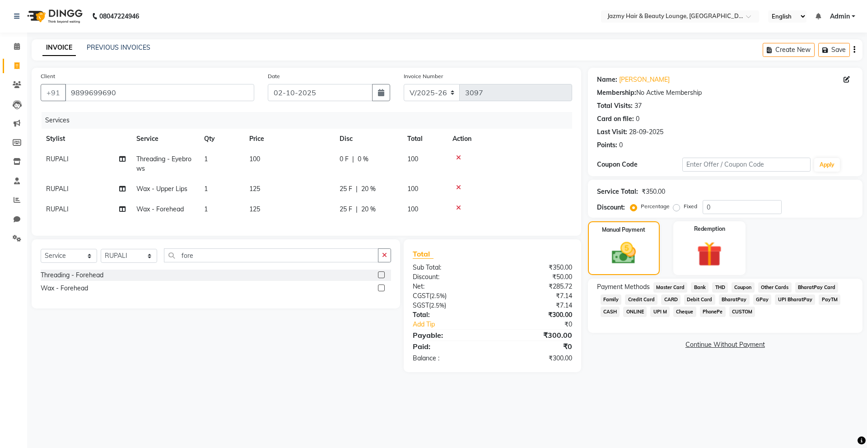
click at [667, 309] on span "UPI M" at bounding box center [659, 312] width 19 height 10
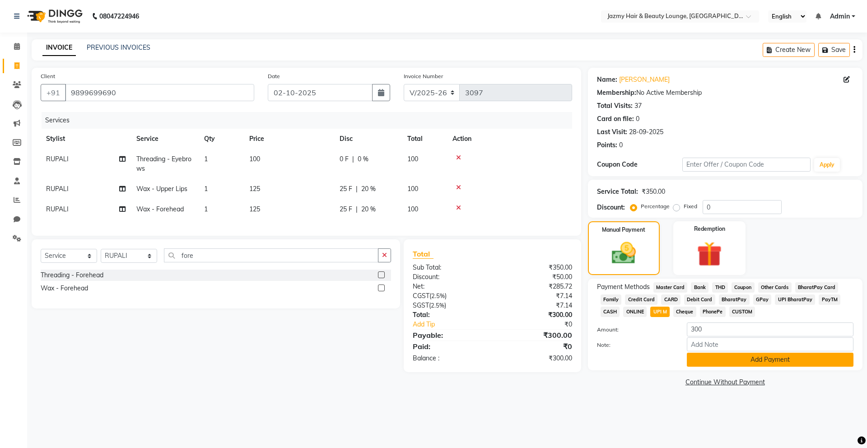
click at [707, 356] on button "Add Payment" at bounding box center [770, 360] width 167 height 14
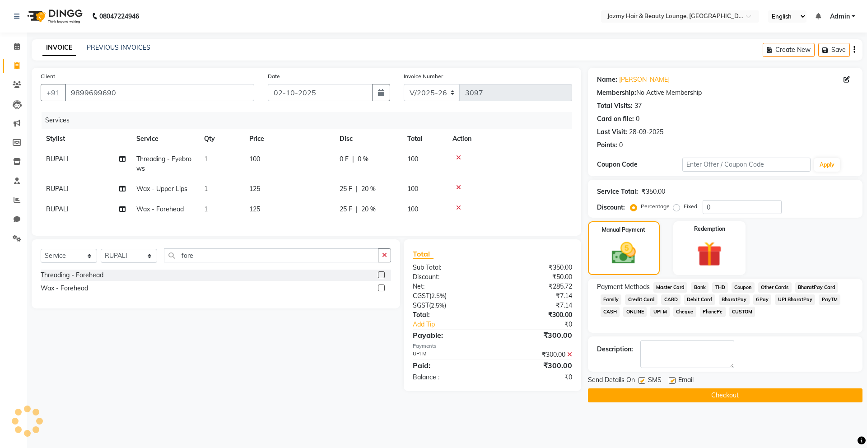
click at [709, 395] on button "Checkout" at bounding box center [725, 395] width 275 height 14
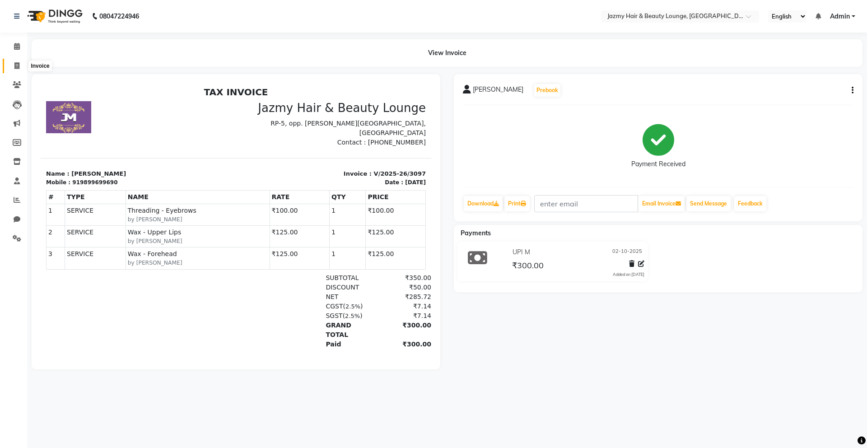
click at [14, 65] on icon at bounding box center [16, 65] width 5 height 7
select select "759"
select select "service"
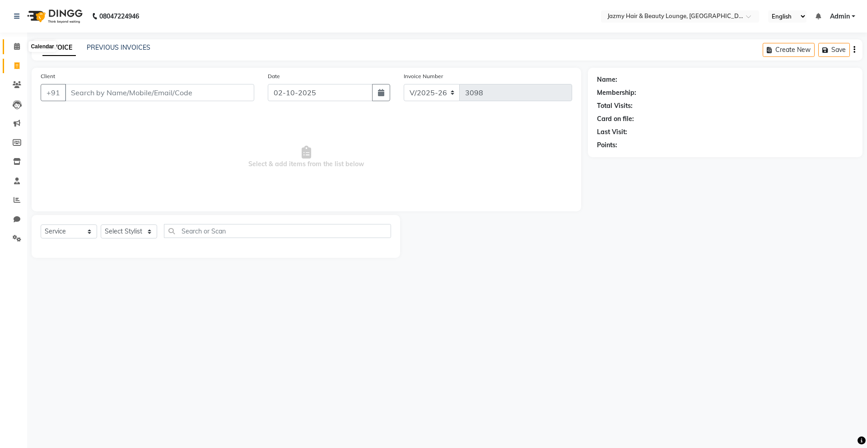
click at [15, 44] on icon at bounding box center [17, 46] width 6 height 7
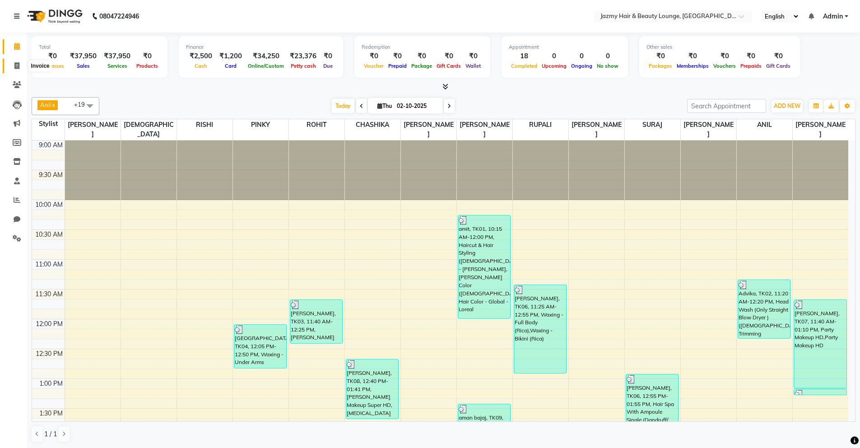
click at [14, 65] on icon at bounding box center [16, 65] width 5 height 7
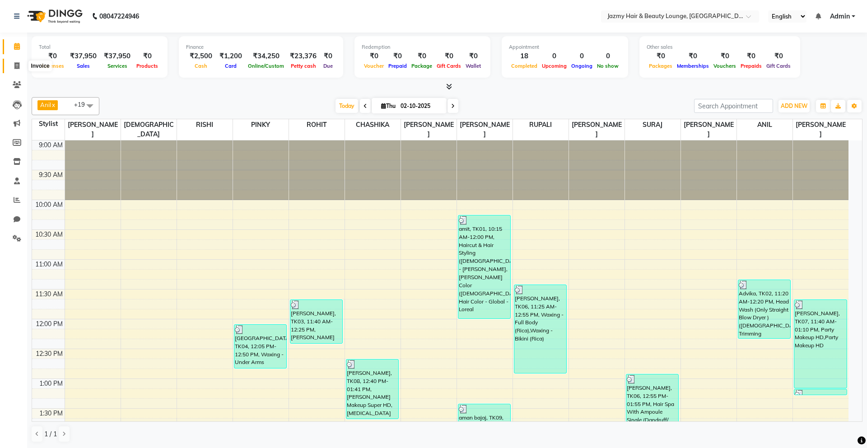
select select "759"
select select "service"
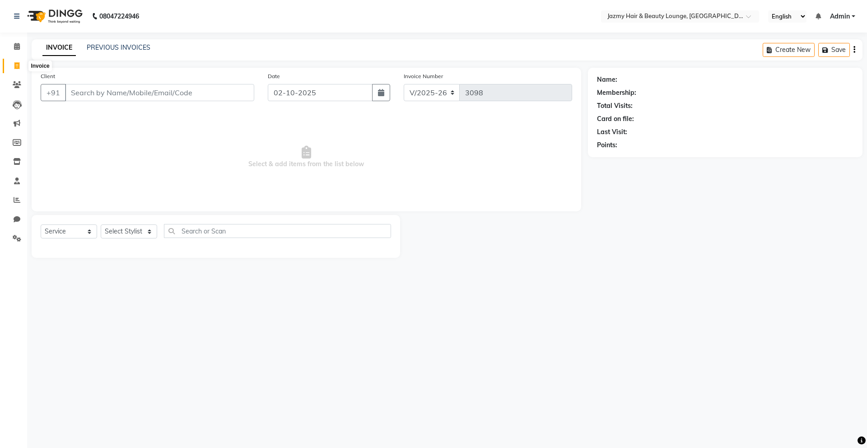
click at [14, 64] on icon at bounding box center [16, 65] width 5 height 7
select select "service"
type input "3098"
select select "759"
click at [95, 93] on input "Client" at bounding box center [159, 92] width 189 height 17
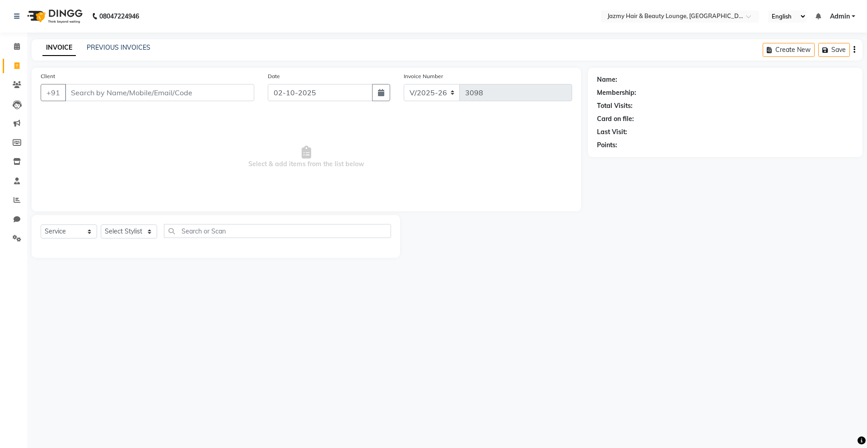
click at [162, 94] on input "Client" at bounding box center [159, 92] width 189 height 17
click at [136, 98] on input "Client" at bounding box center [159, 92] width 189 height 17
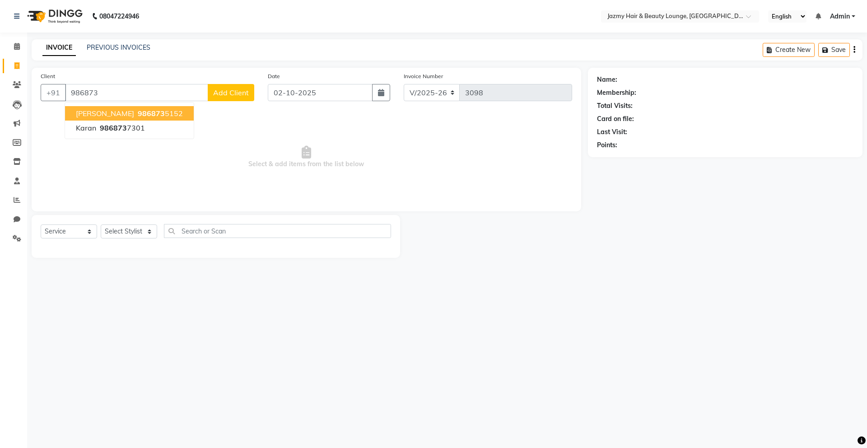
click at [138, 112] on span "986873" at bounding box center [151, 113] width 27 height 9
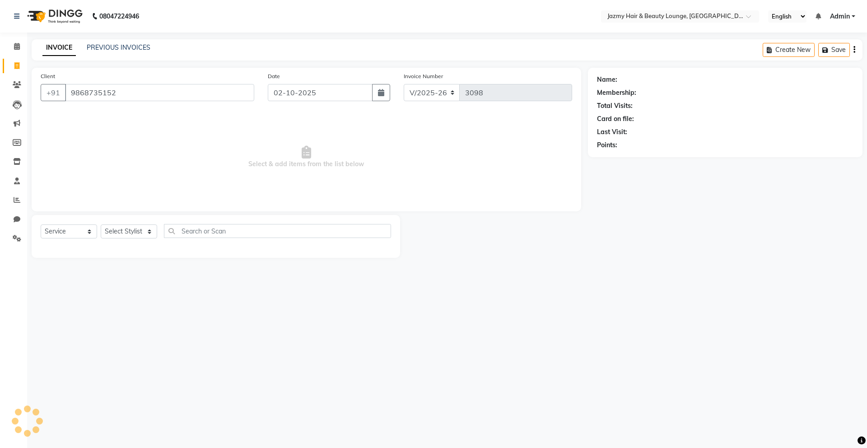
type input "9868735152"
click at [145, 230] on select "Select Stylist AMIT [PERSON_NAME] [PERSON_NAME] CHASHIKA [PERSON_NAME] [PERSON_…" at bounding box center [129, 231] width 56 height 14
select select "12179"
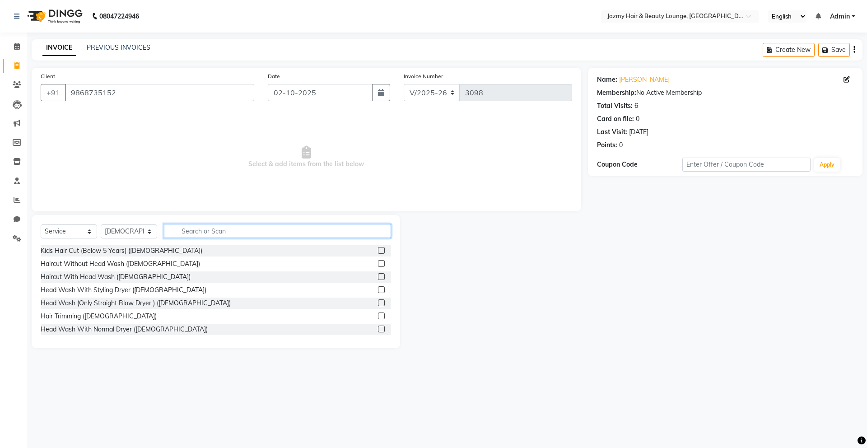
click at [189, 235] on input "text" at bounding box center [277, 231] width 227 height 14
type input "well"
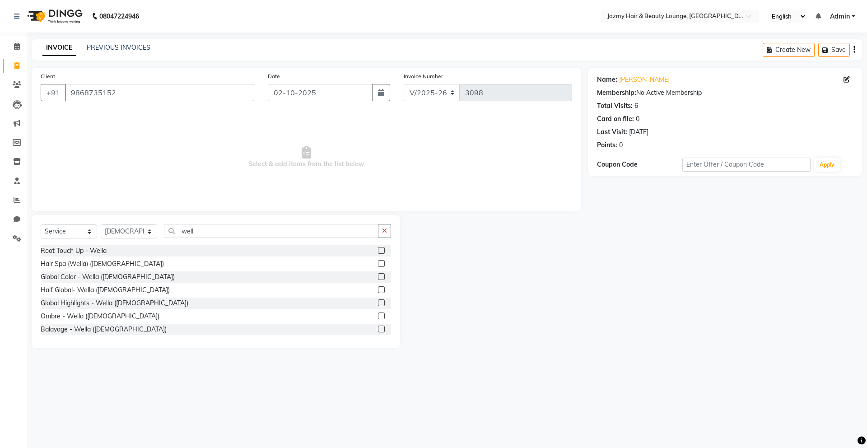
click at [378, 250] on label at bounding box center [381, 250] width 7 height 7
click at [378, 250] on input "checkbox" at bounding box center [381, 251] width 6 height 6
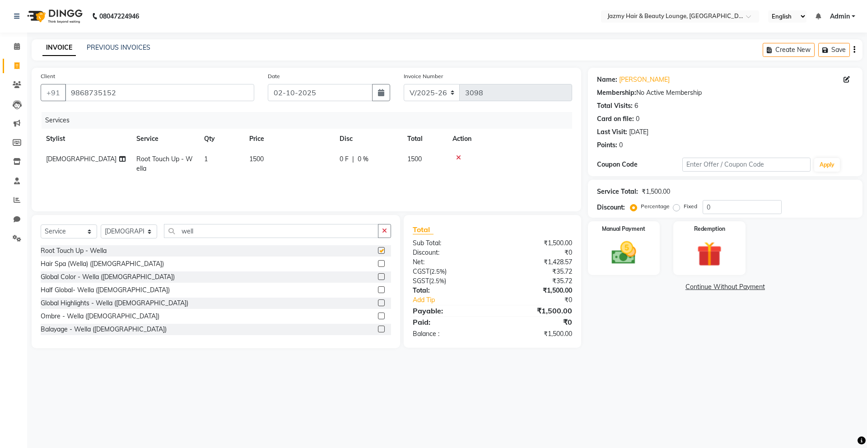
checkbox input "false"
click at [149, 233] on select "Select Stylist AMIT [PERSON_NAME] [PERSON_NAME] CHASHIKA [PERSON_NAME] [PERSON_…" at bounding box center [129, 231] width 56 height 14
select select "15747"
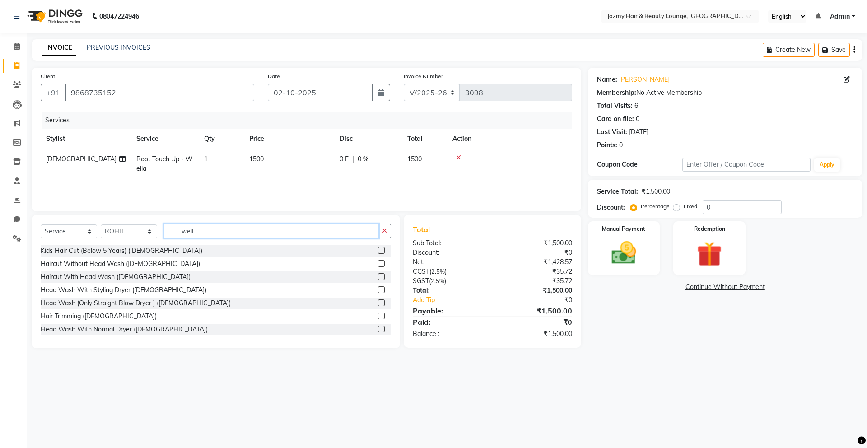
click at [215, 233] on input "well" at bounding box center [271, 231] width 215 height 14
type input "w"
type input "b"
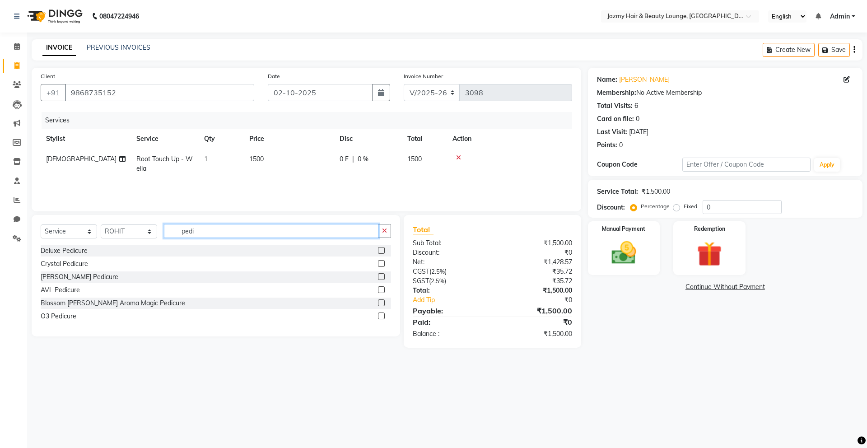
type input "pedi"
click at [382, 303] on label at bounding box center [381, 302] width 7 height 7
click at [382, 303] on input "checkbox" at bounding box center [381, 303] width 6 height 6
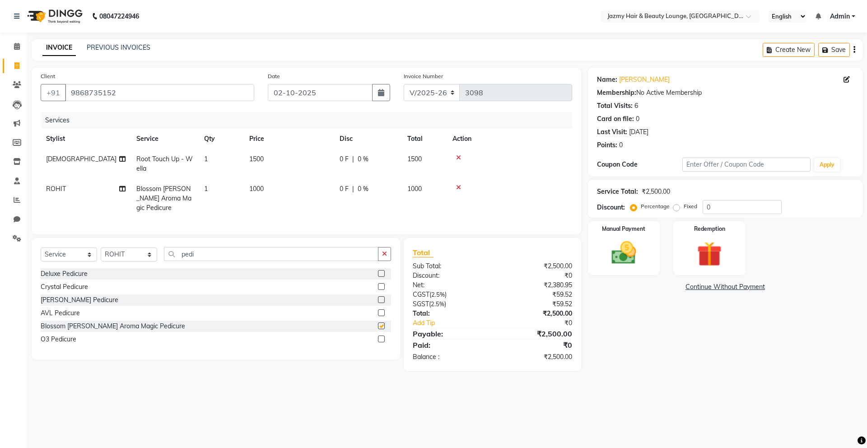
checkbox input "false"
click at [703, 205] on input "0" at bounding box center [742, 207] width 79 height 14
type input "20"
click at [642, 245] on img at bounding box center [624, 253] width 42 height 30
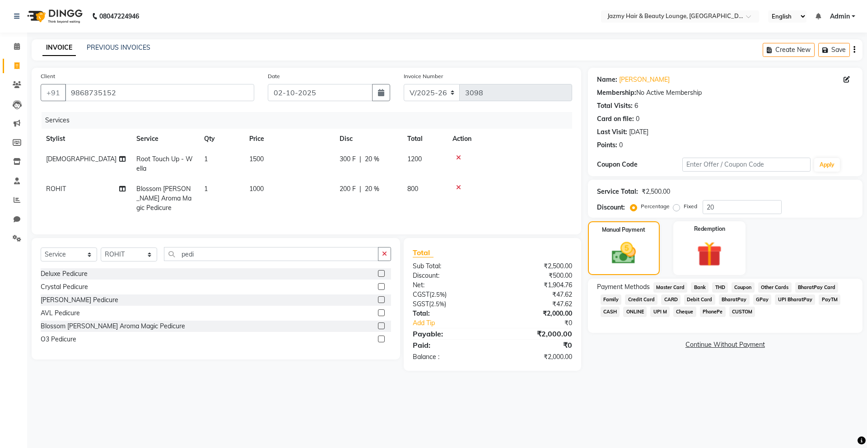
click at [831, 297] on span "PayTM" at bounding box center [830, 299] width 22 height 10
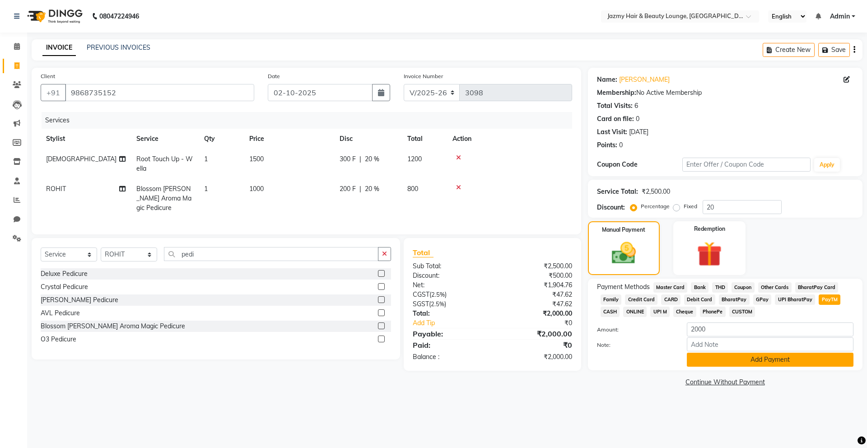
click at [767, 362] on button "Add Payment" at bounding box center [770, 360] width 167 height 14
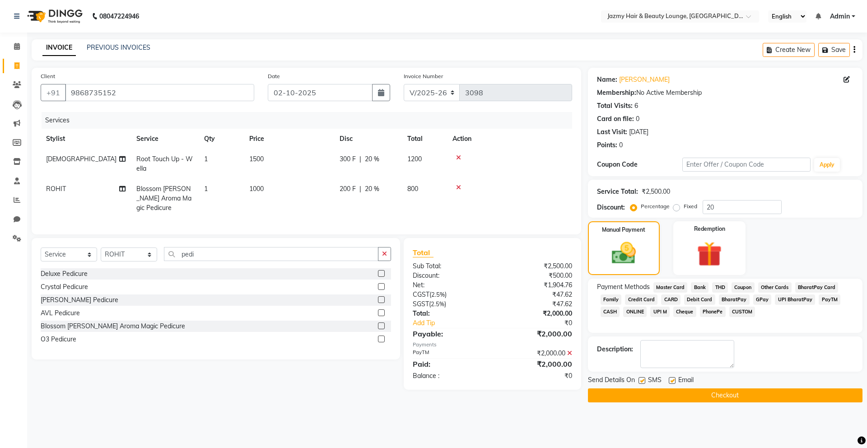
click at [763, 393] on button "Checkout" at bounding box center [725, 395] width 275 height 14
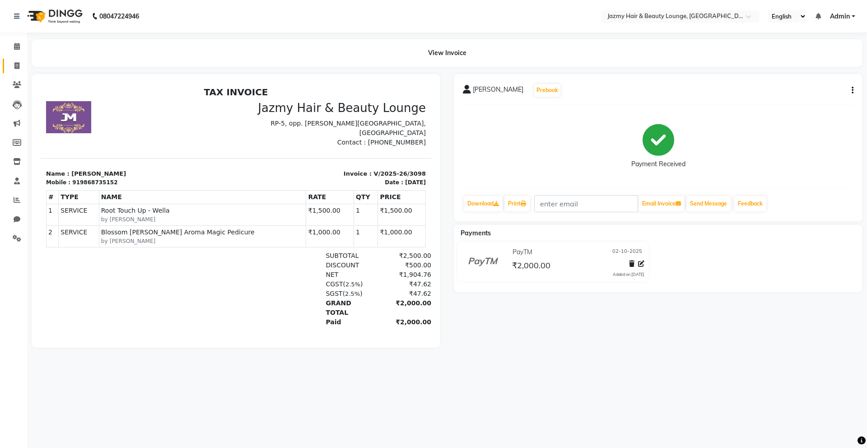
click at [18, 65] on icon at bounding box center [16, 65] width 5 height 7
select select "service"
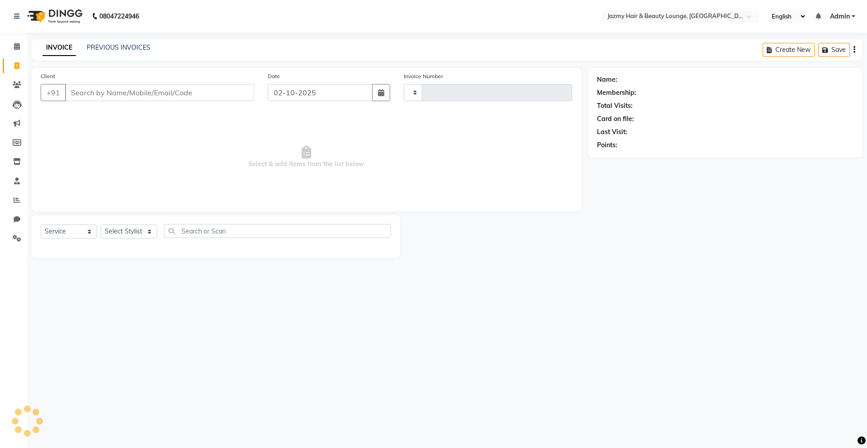
type input "3099"
select select "759"
click at [14, 45] on icon at bounding box center [17, 46] width 6 height 7
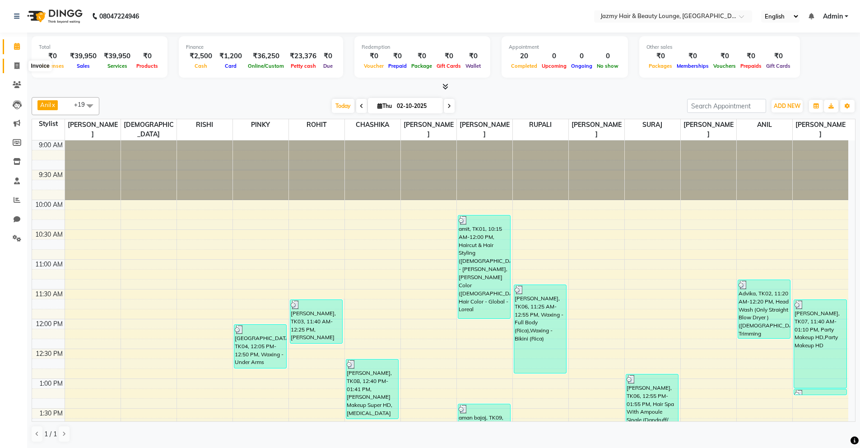
click at [19, 67] on icon at bounding box center [16, 65] width 5 height 7
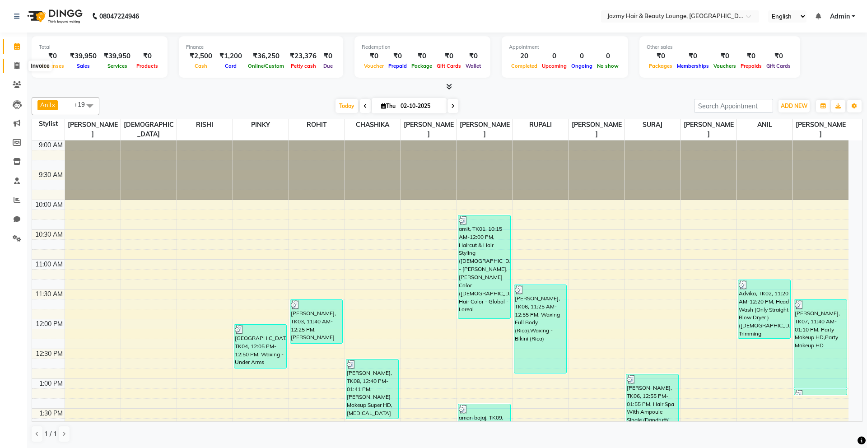
select select "759"
select select "service"
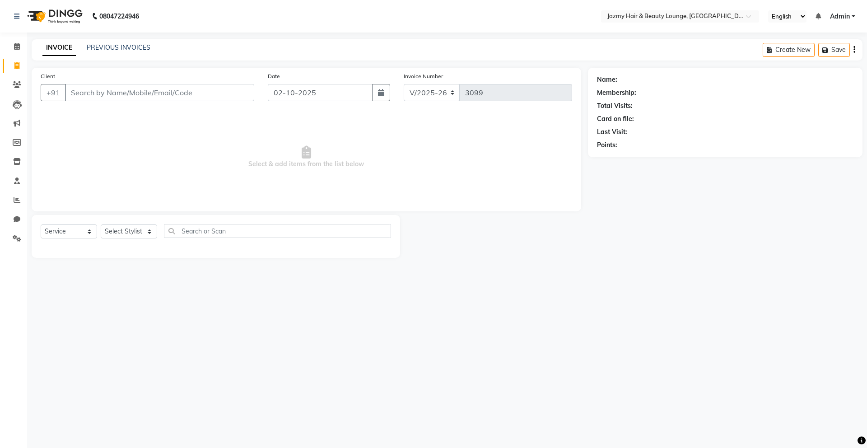
click at [120, 94] on input "Client" at bounding box center [159, 92] width 189 height 17
click at [138, 114] on ngb-highlight "730322 2711" at bounding box center [122, 113] width 47 height 9
type input "7303222711"
click at [151, 231] on select "Select Stylist AMIT [PERSON_NAME] [PERSON_NAME] CHASHIKA [PERSON_NAME] [PERSON_…" at bounding box center [129, 231] width 56 height 14
select select "14797"
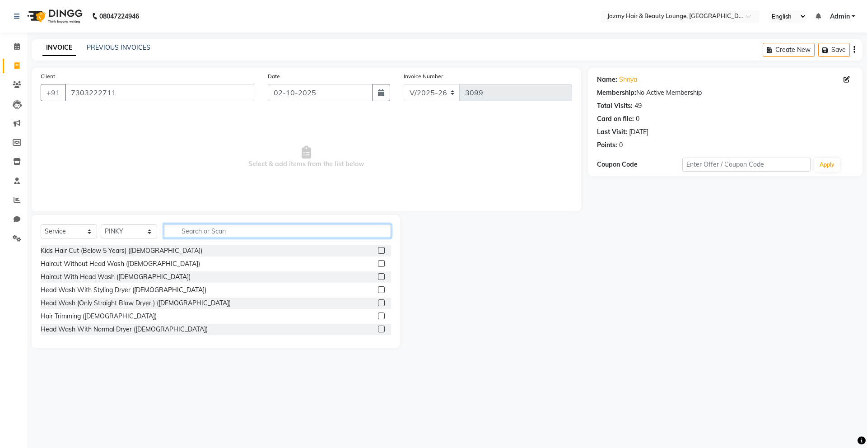
click at [204, 231] on input "text" at bounding box center [277, 231] width 227 height 14
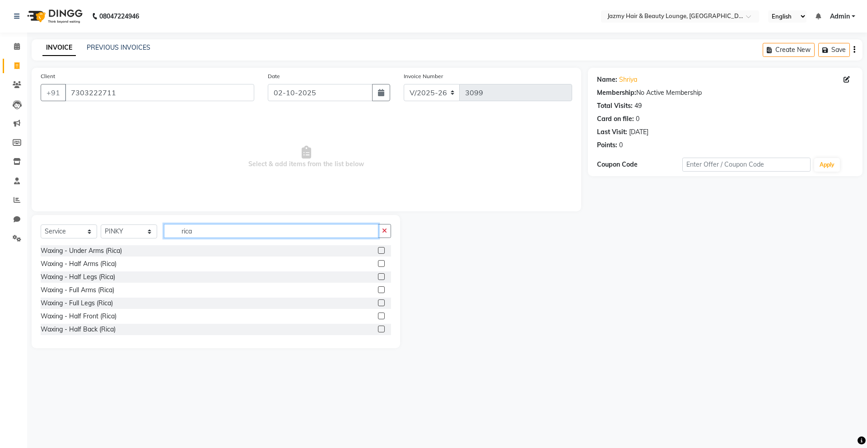
type input "rica"
click at [378, 289] on label at bounding box center [381, 289] width 7 height 7
click at [378, 289] on input "checkbox" at bounding box center [381, 290] width 6 height 6
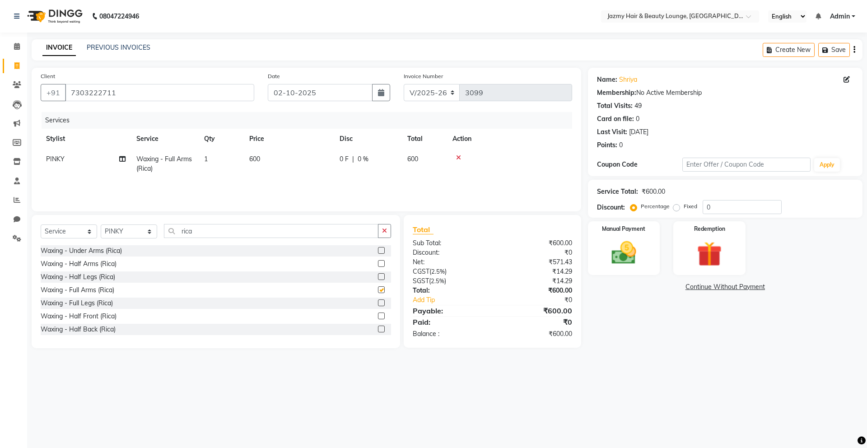
checkbox input "false"
click at [378, 301] on label at bounding box center [381, 302] width 7 height 7
click at [378, 301] on input "checkbox" at bounding box center [381, 303] width 6 height 6
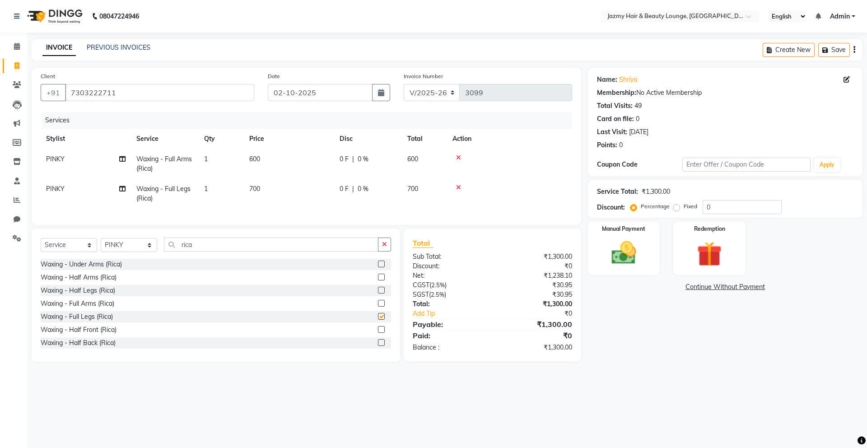
checkbox input "false"
click at [149, 252] on select "Select Stylist AMIT [PERSON_NAME] [PERSON_NAME] CHASHIKA [PERSON_NAME] [PERSON_…" at bounding box center [129, 245] width 56 height 14
select select "44181"
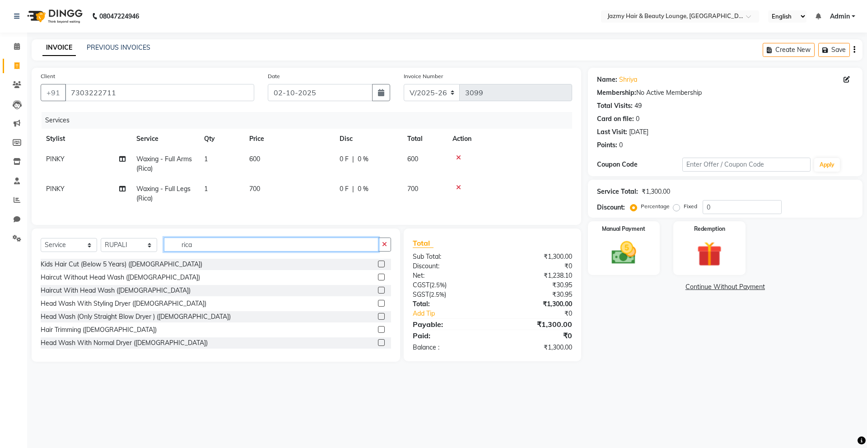
click at [201, 252] on input "rica" at bounding box center [271, 245] width 215 height 14
type input "r"
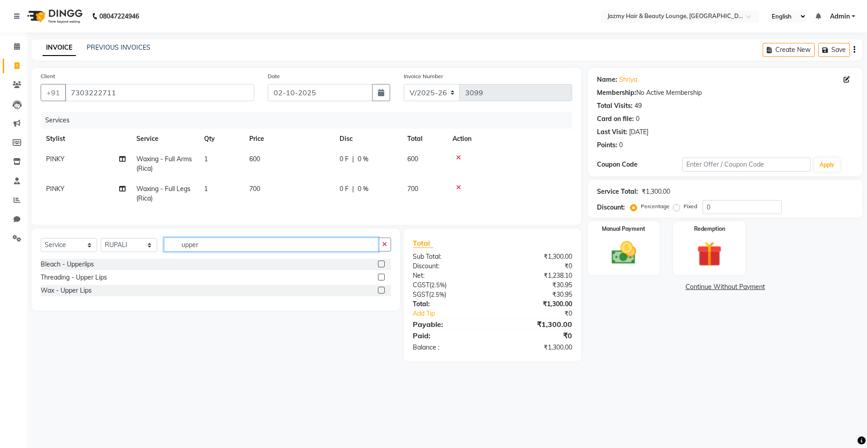
type input "upper"
click at [382, 294] on label at bounding box center [381, 290] width 7 height 7
click at [382, 294] on input "checkbox" at bounding box center [381, 291] width 6 height 6
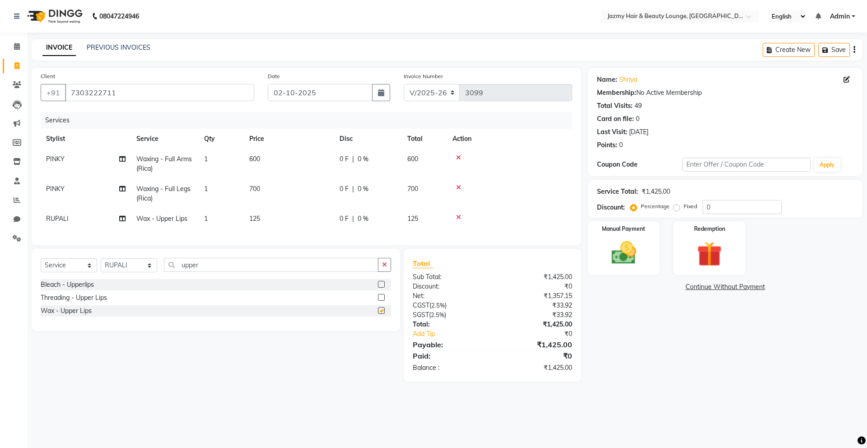
checkbox input "false"
click at [705, 208] on input "0" at bounding box center [742, 207] width 79 height 14
type input "20"
click at [633, 266] on img at bounding box center [624, 253] width 42 height 30
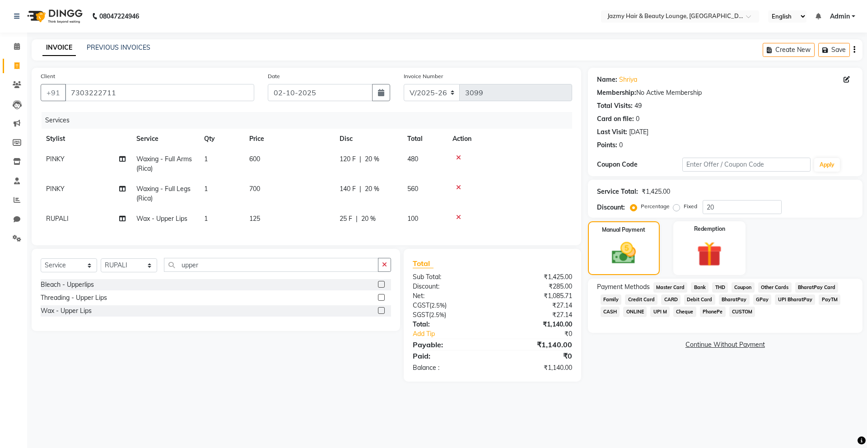
click at [662, 312] on span "UPI M" at bounding box center [659, 312] width 19 height 10
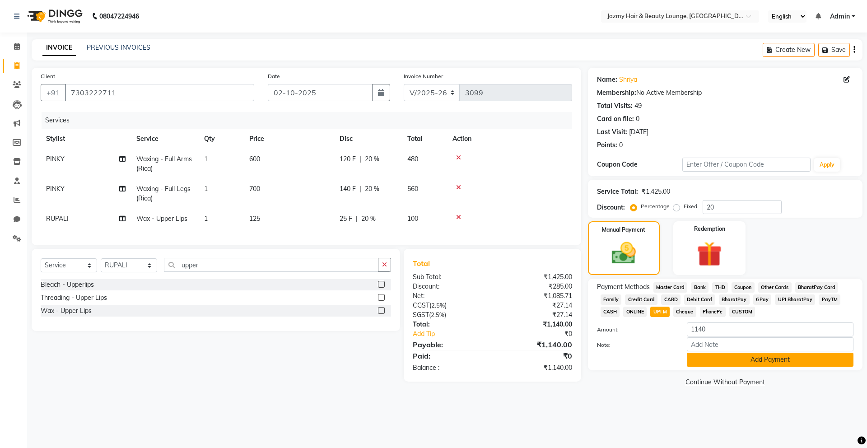
click at [733, 363] on button "Add Payment" at bounding box center [770, 360] width 167 height 14
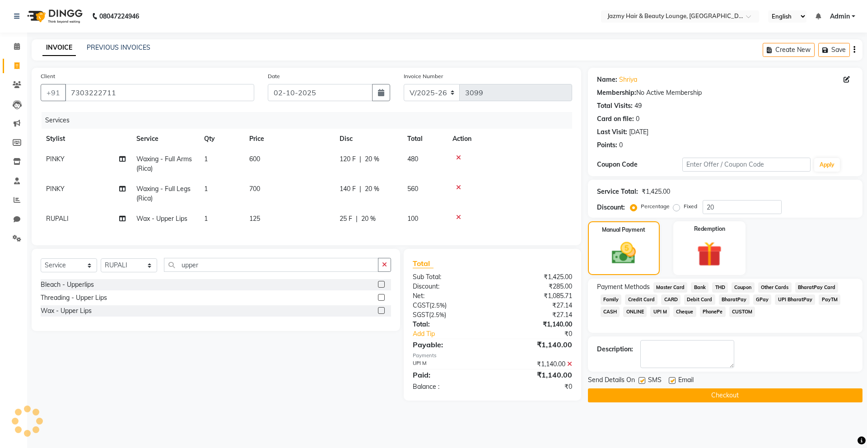
click at [732, 389] on button "Checkout" at bounding box center [725, 395] width 275 height 14
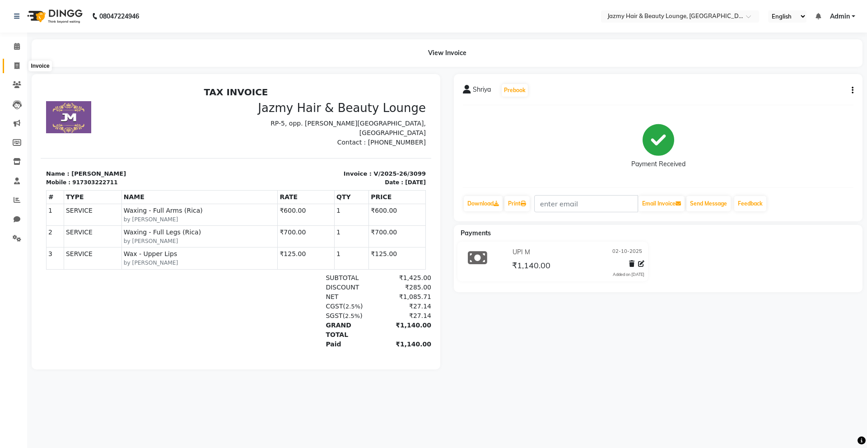
click at [19, 62] on icon at bounding box center [16, 65] width 5 height 7
select select "service"
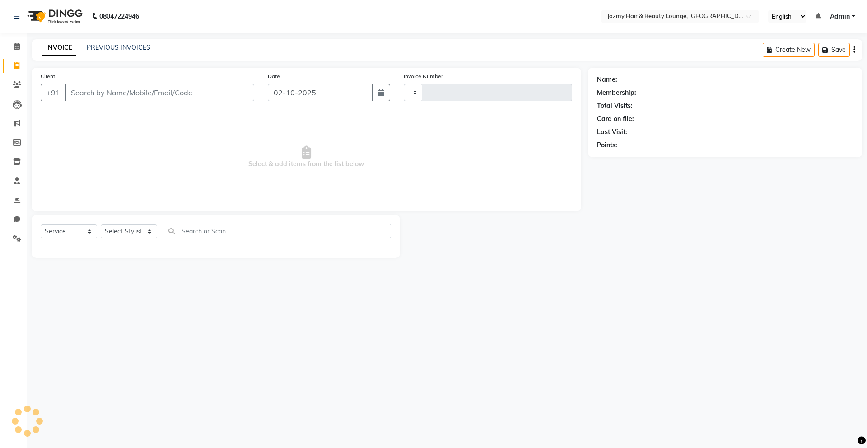
type input "3100"
select select "759"
click at [19, 46] on icon at bounding box center [17, 46] width 6 height 7
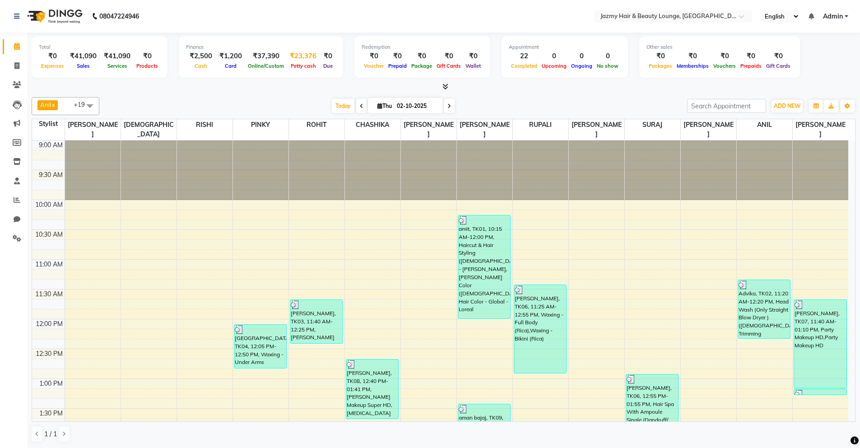
click at [304, 54] on div "₹23,376" at bounding box center [303, 56] width 34 height 10
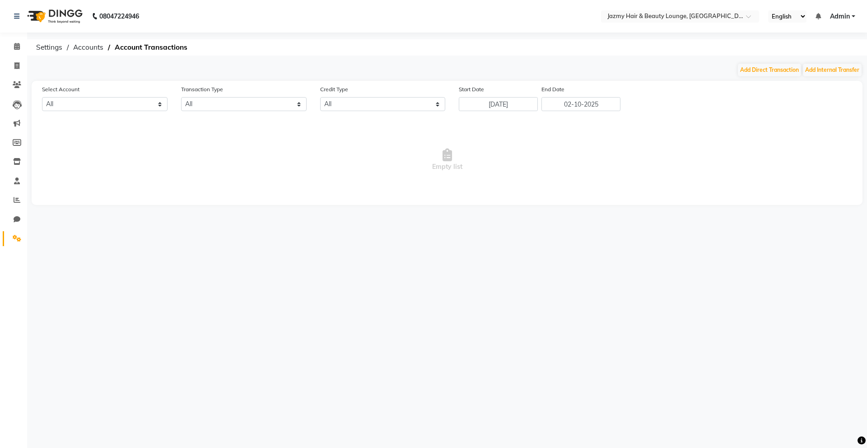
select select "2354"
click at [771, 71] on button "Add Direct Transaction" at bounding box center [769, 70] width 63 height 13
select select "direct"
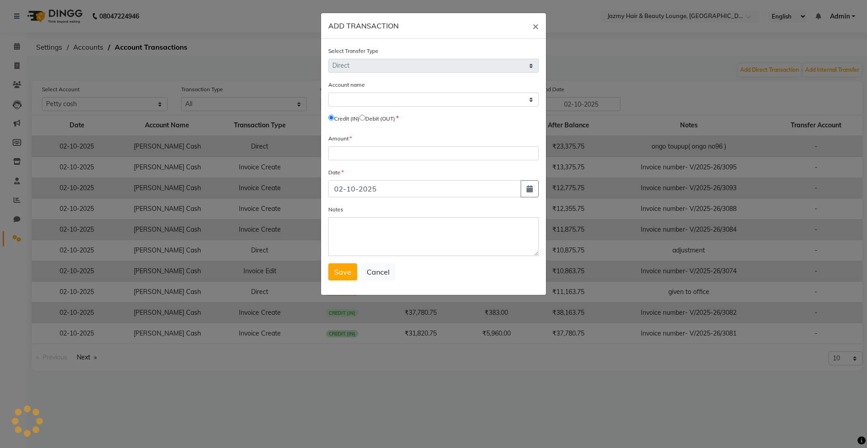
select select "2354"
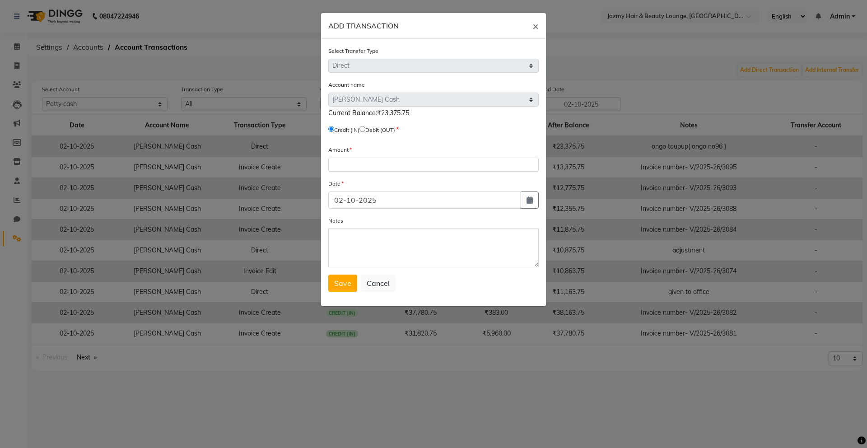
click at [365, 129] on input "radio" at bounding box center [362, 129] width 6 height 6
radio input "true"
click at [362, 166] on input "number" at bounding box center [433, 165] width 210 height 14
type input "13000"
click at [394, 243] on textarea "Notes" at bounding box center [433, 248] width 210 height 39
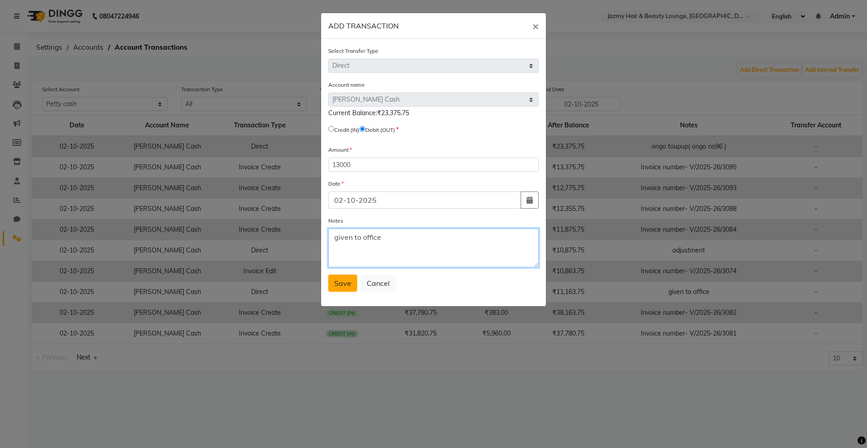
type textarea "given to office"
click at [344, 279] on span "Save" at bounding box center [342, 283] width 17 height 9
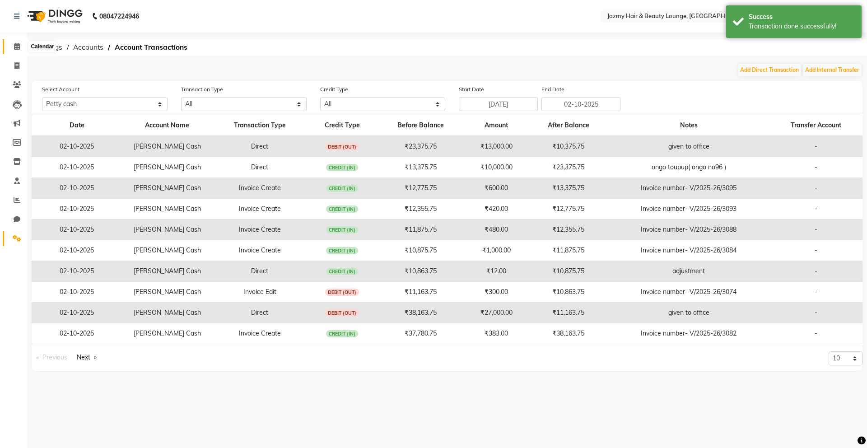
click at [15, 47] on icon at bounding box center [17, 46] width 6 height 7
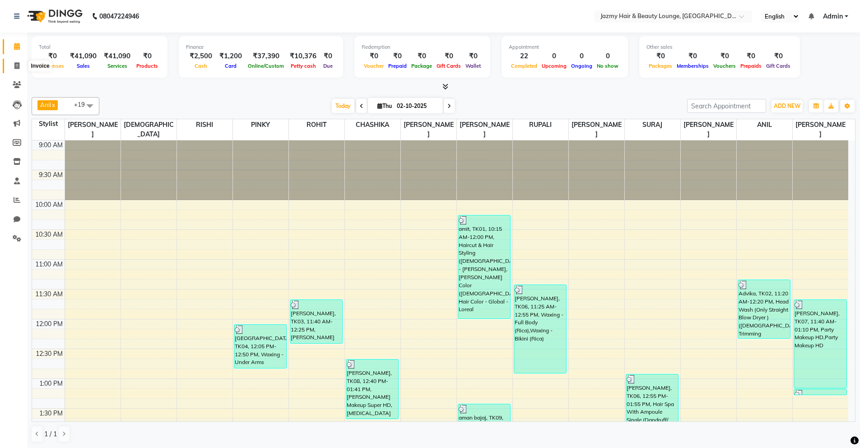
click at [15, 65] on icon at bounding box center [16, 65] width 5 height 7
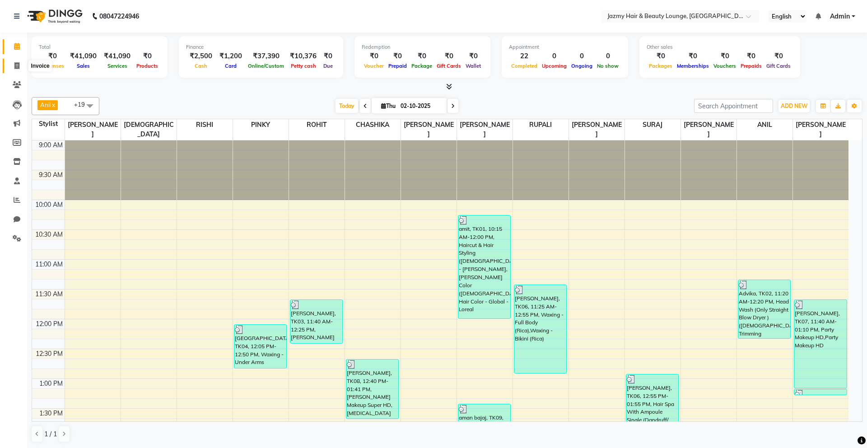
select select "service"
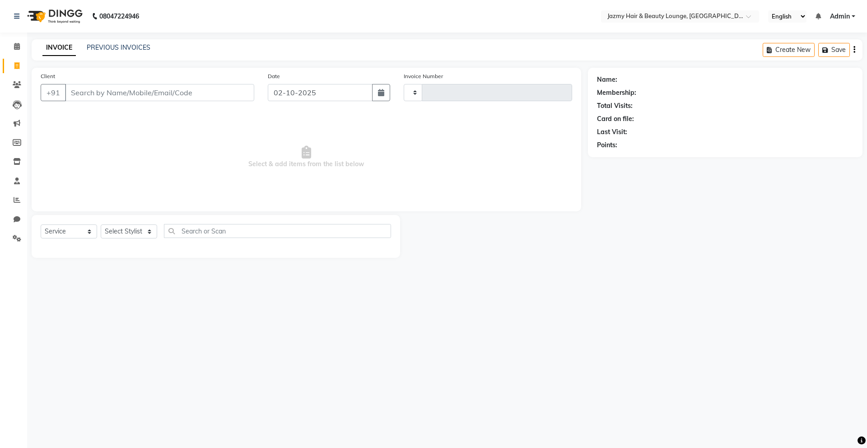
type input "3100"
select select "759"
click at [93, 93] on input "Client" at bounding box center [159, 92] width 189 height 17
type input "9811953568"
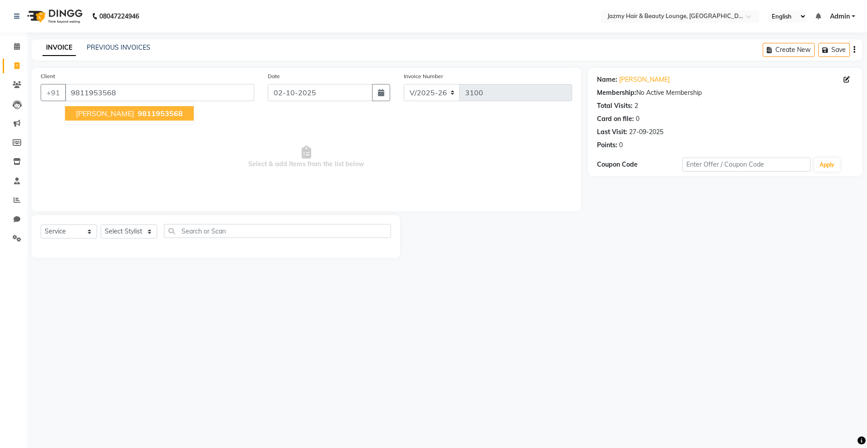
click at [134, 106] on button "[PERSON_NAME] 9811953568" at bounding box center [129, 113] width 129 height 14
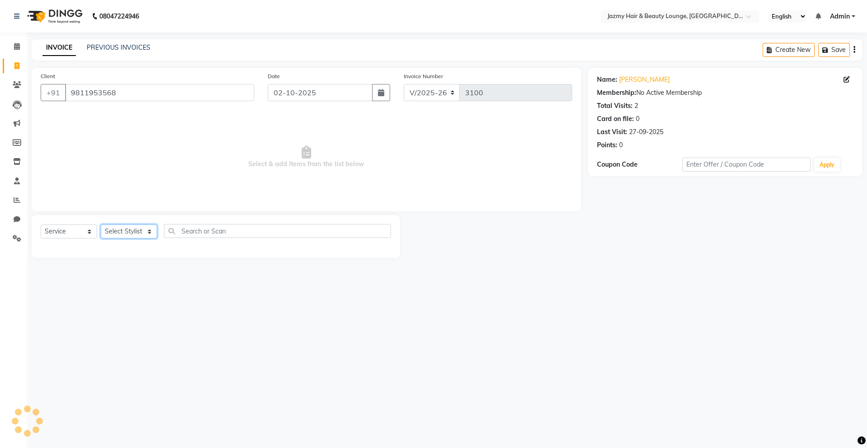
click at [149, 232] on select "Select Stylist AMIT [PERSON_NAME] [PERSON_NAME] CHASHIKA [PERSON_NAME] [PERSON_…" at bounding box center [129, 231] width 56 height 14
select select "51399"
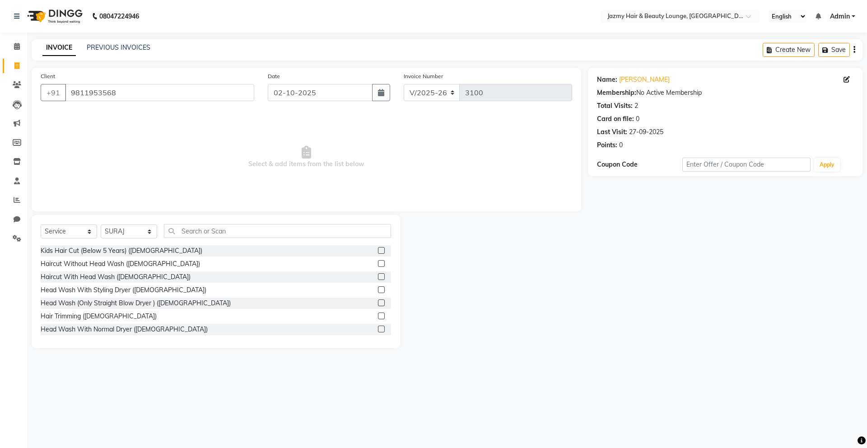
click at [378, 305] on label at bounding box center [381, 302] width 7 height 7
click at [378, 305] on input "checkbox" at bounding box center [381, 303] width 6 height 6
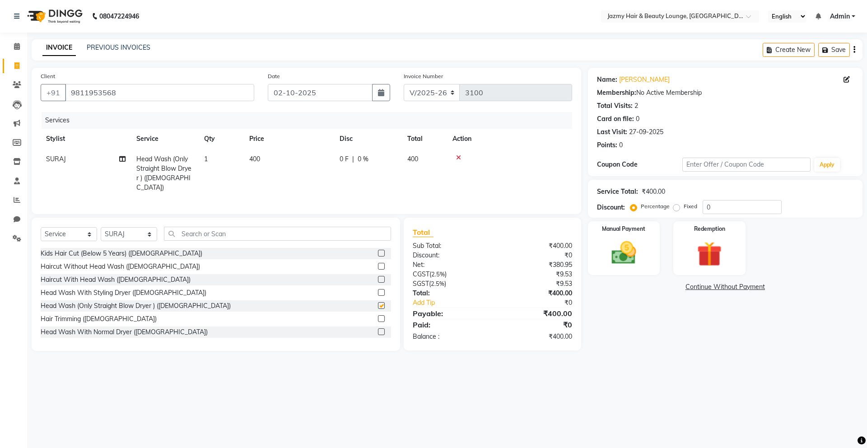
checkbox input "false"
click at [706, 207] on input "0" at bounding box center [742, 207] width 79 height 14
type input "20"
click at [576, 242] on div "₹400.00" at bounding box center [535, 245] width 86 height 9
click at [651, 255] on div "Manual Payment" at bounding box center [623, 248] width 75 height 56
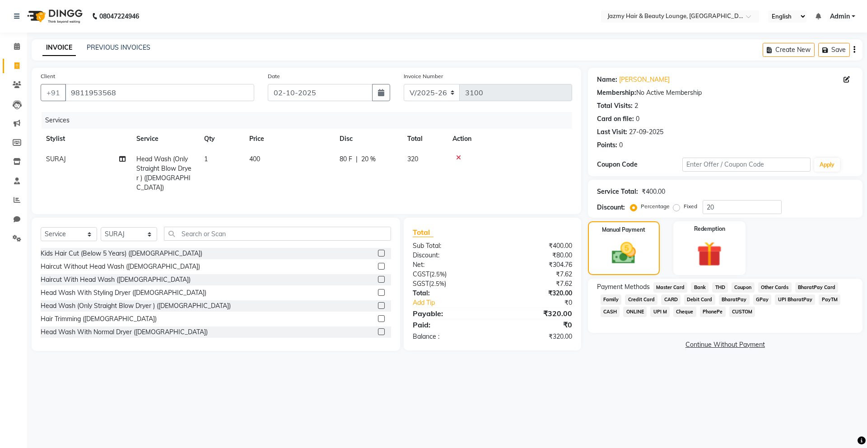
click at [607, 305] on div "Family" at bounding box center [609, 300] width 25 height 12
click at [607, 310] on span "CASH" at bounding box center [610, 312] width 19 height 10
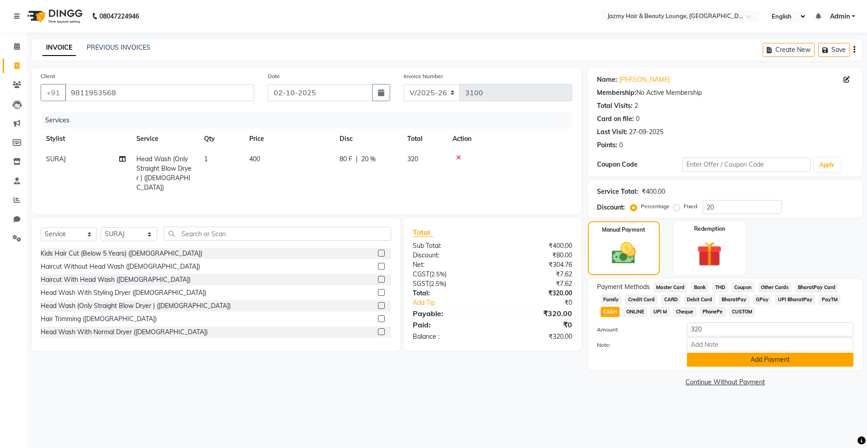
click at [764, 361] on button "Add Payment" at bounding box center [770, 360] width 167 height 14
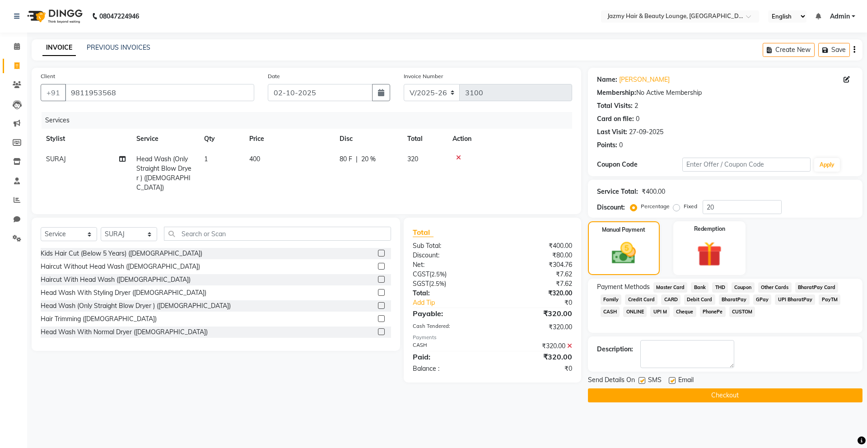
click at [759, 394] on button "Checkout" at bounding box center [725, 395] width 275 height 14
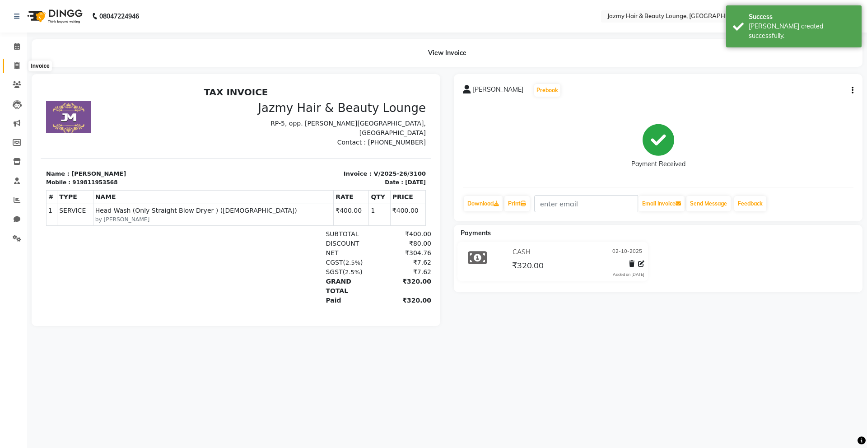
click at [14, 65] on icon at bounding box center [16, 65] width 5 height 7
select select "service"
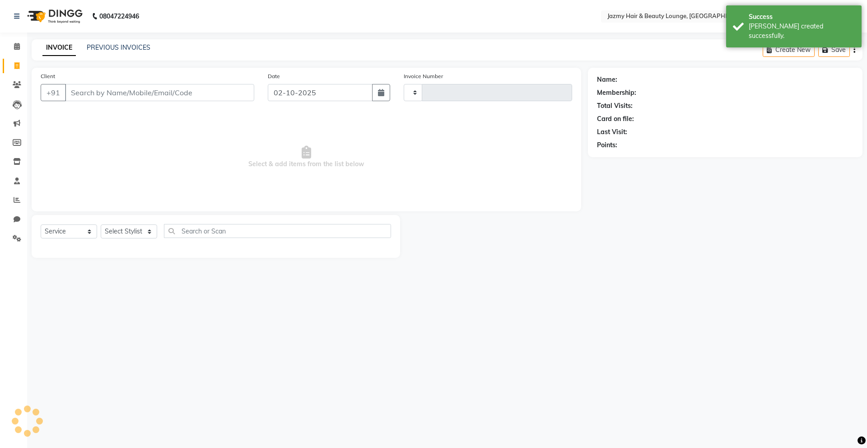
type input "3101"
select select "759"
click at [15, 43] on icon at bounding box center [17, 46] width 6 height 7
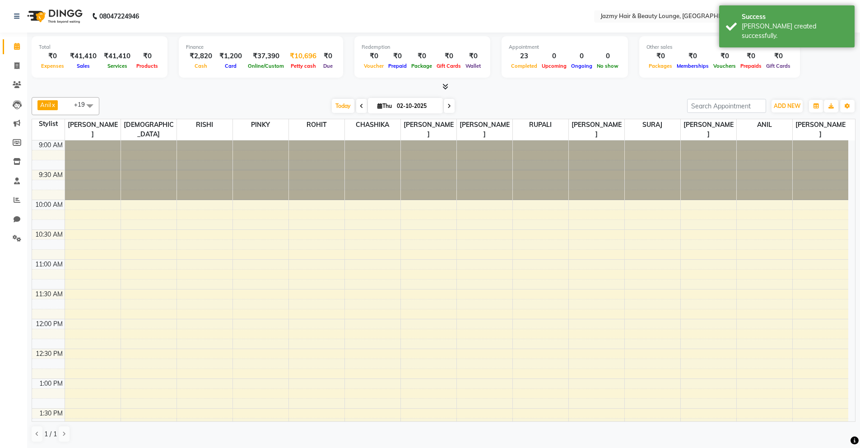
scroll to position [407, 0]
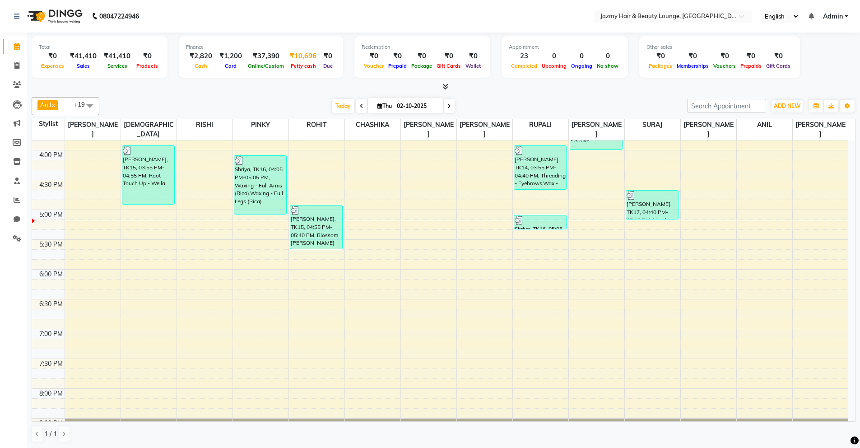
click at [304, 64] on span "Petty cash" at bounding box center [304, 66] width 30 height 6
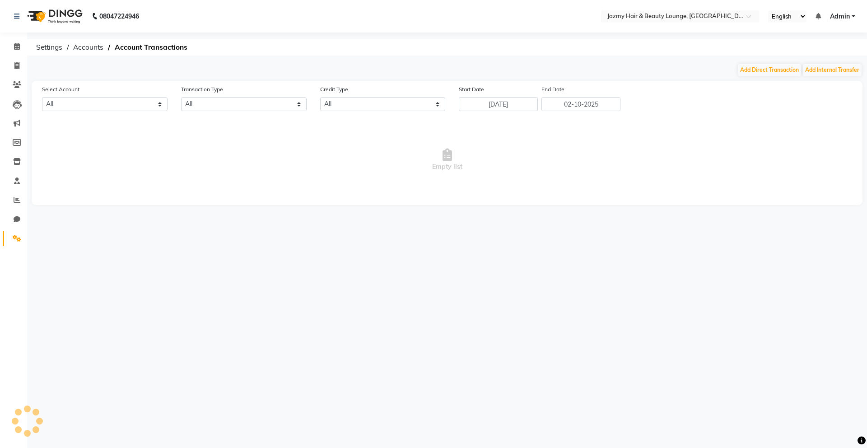
select select "2354"
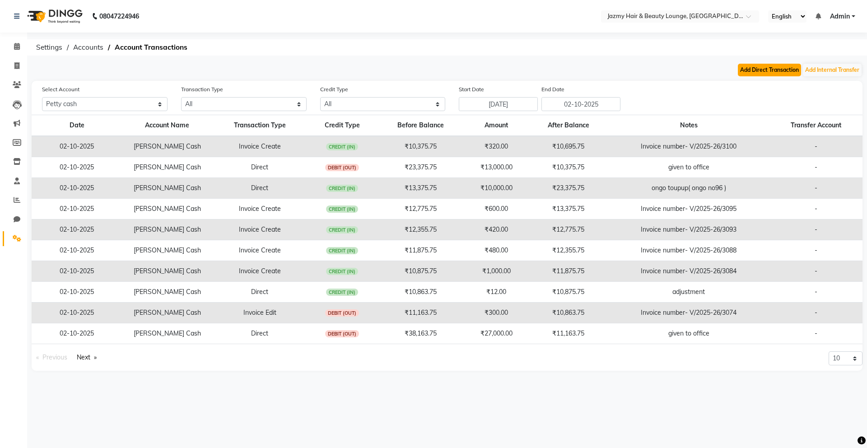
click at [771, 74] on button "Add Direct Transaction" at bounding box center [769, 70] width 63 height 13
select select "direct"
select select "2354"
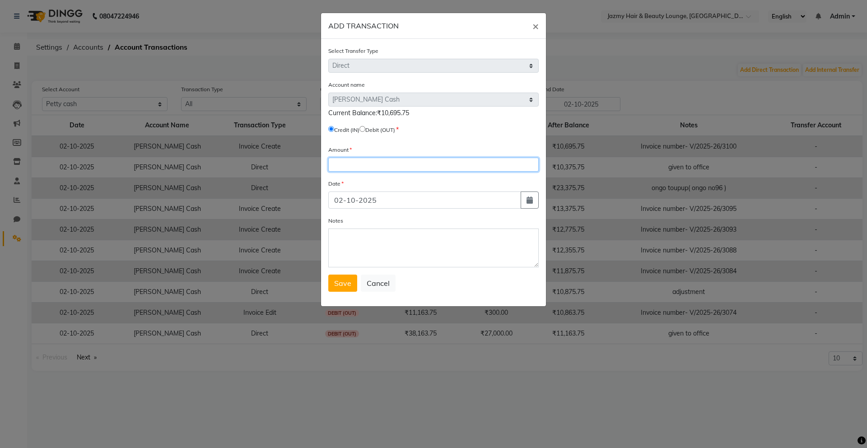
click at [363, 166] on input "number" at bounding box center [433, 165] width 210 height 14
type input "1"
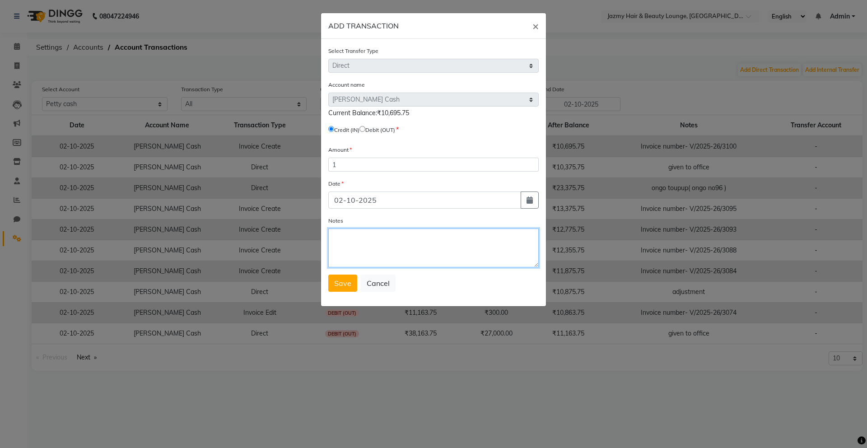
click at [406, 252] on textarea "Notes" at bounding box center [433, 248] width 210 height 39
type textarea "adjustment"
click at [346, 281] on span "Save" at bounding box center [342, 283] width 17 height 9
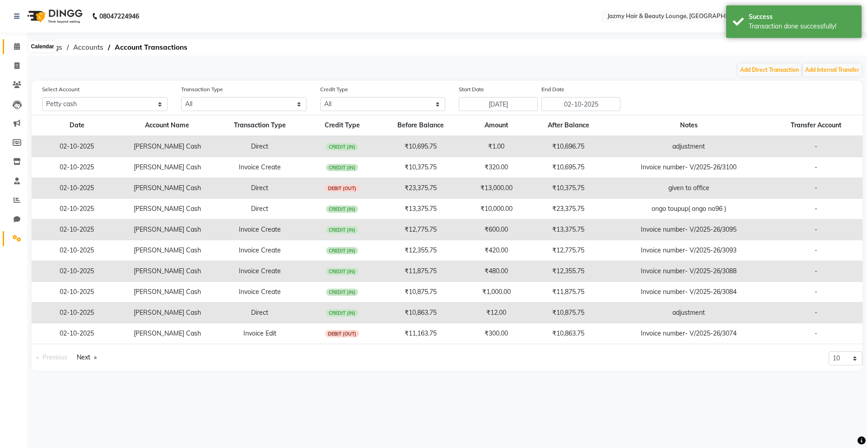
click at [14, 45] on icon at bounding box center [17, 46] width 6 height 7
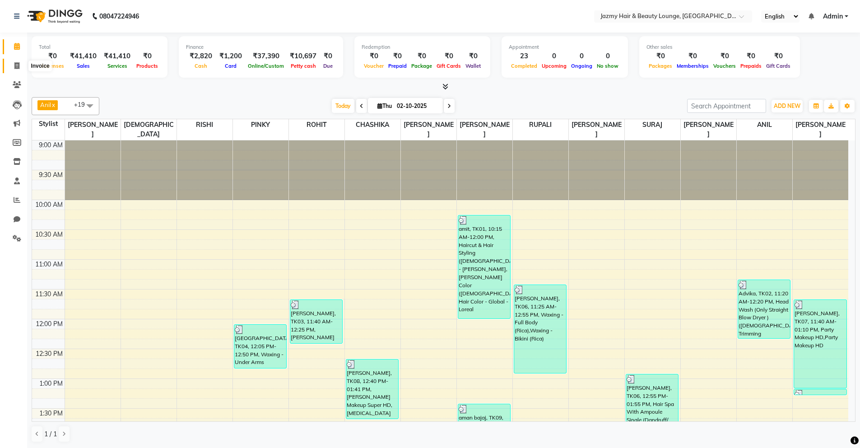
click at [18, 61] on span at bounding box center [17, 66] width 16 height 10
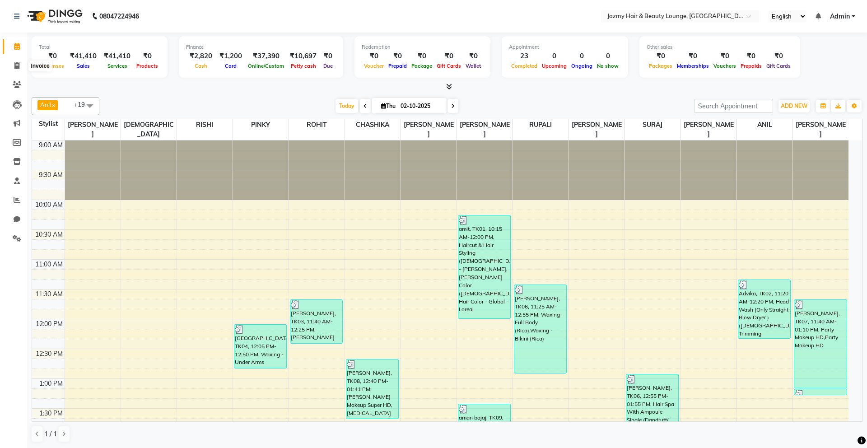
select select "759"
select select "service"
